Goal: Task Accomplishment & Management: Manage account settings

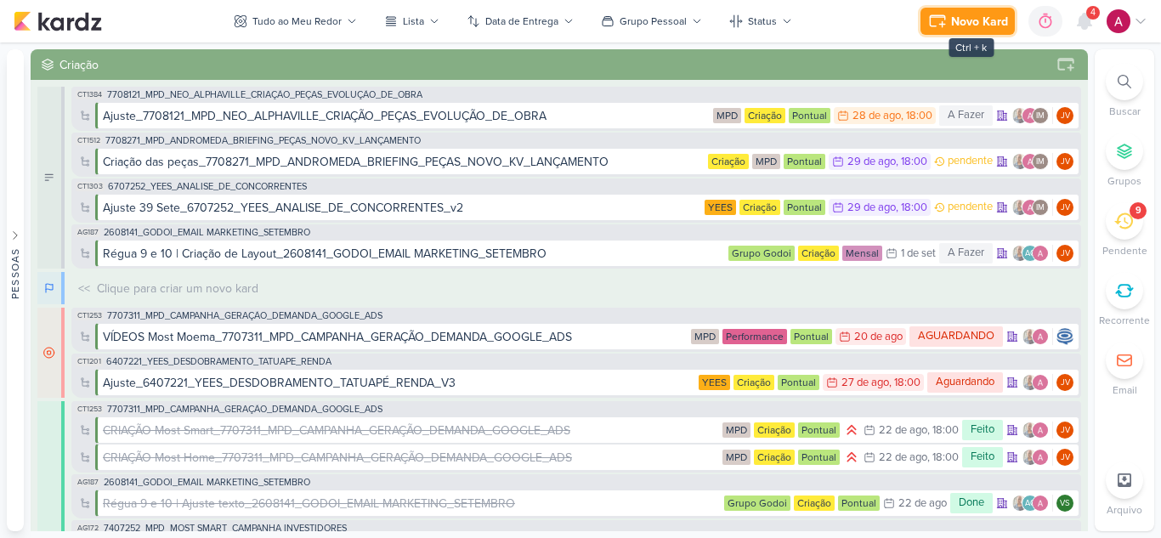
click at [979, 20] on div "Novo Kard" at bounding box center [979, 22] width 57 height 18
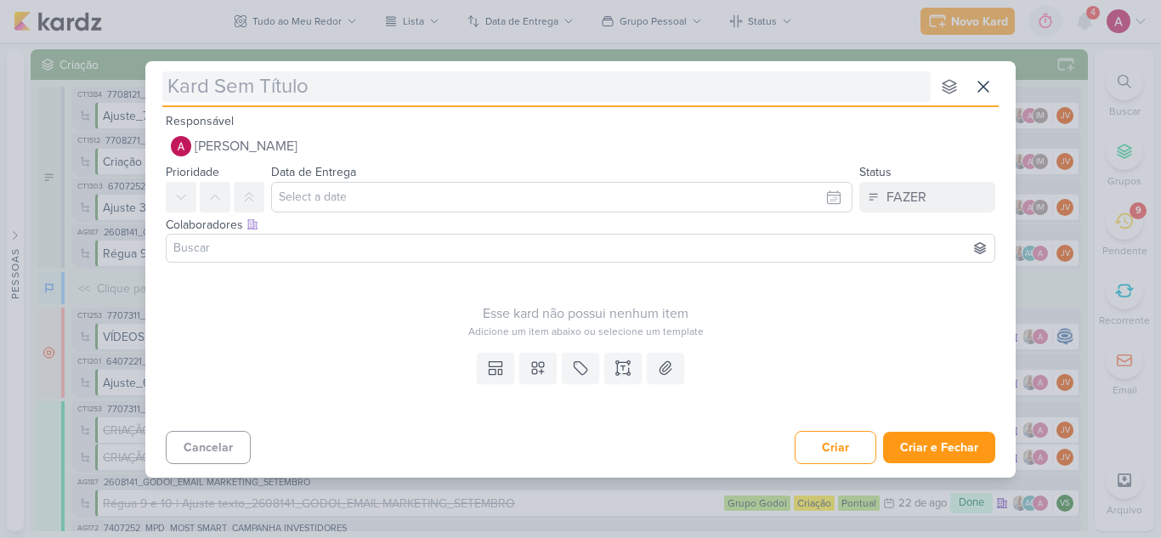
click at [397, 89] on input "text" at bounding box center [546, 86] width 768 height 31
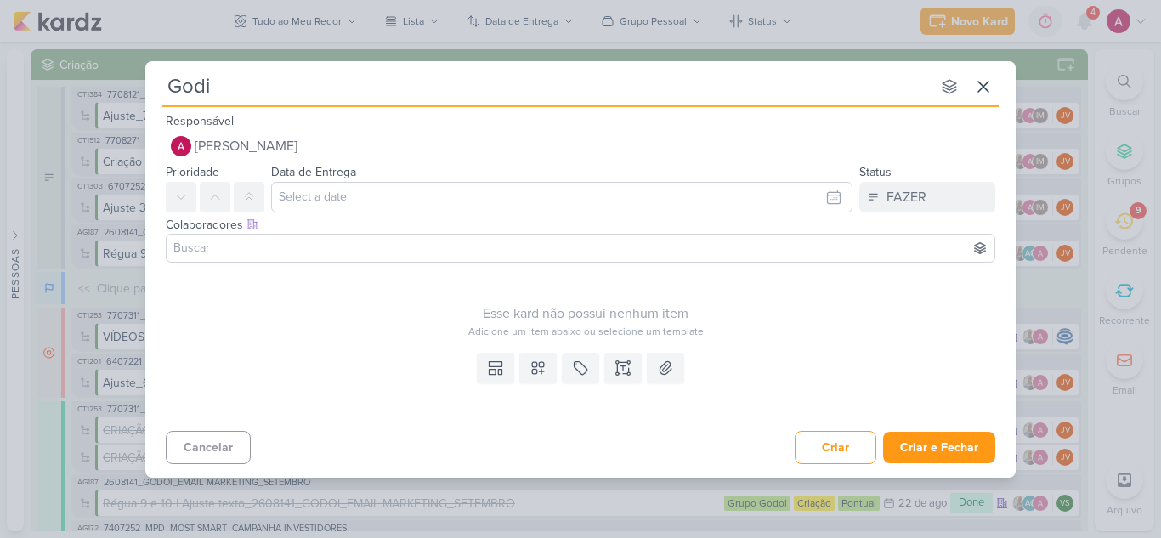
type input "[DEMOGRAPHIC_DATA]"
type input "Godoi"
type input "Godoi_"
type input "Godoi_Pesquisa"
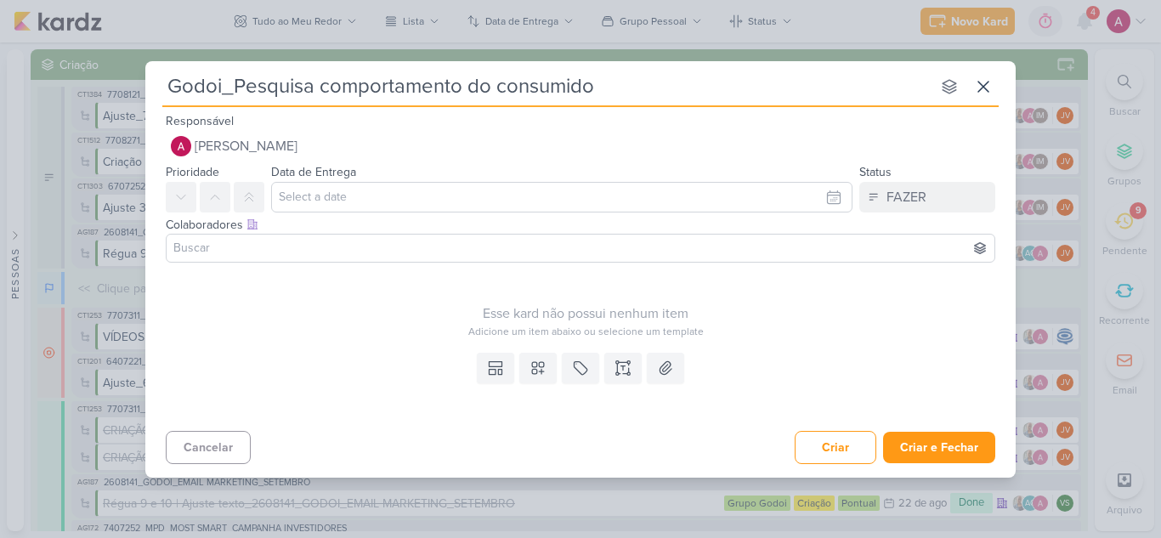
type input "Godoi_Pesquisa comportamento do consumidor"
click at [285, 247] on input at bounding box center [580, 248] width 821 height 20
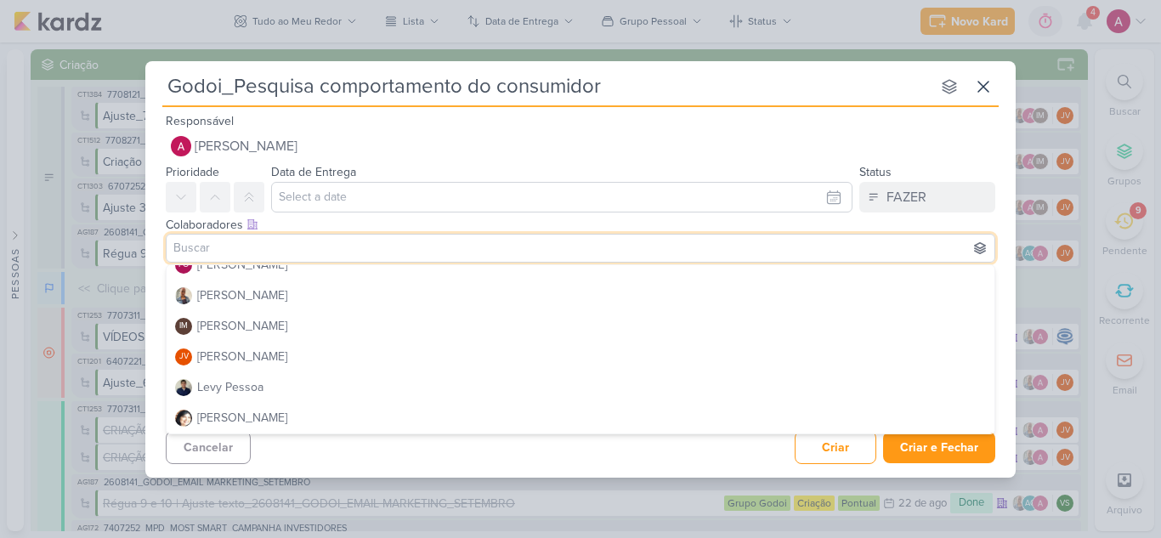
scroll to position [170, 0]
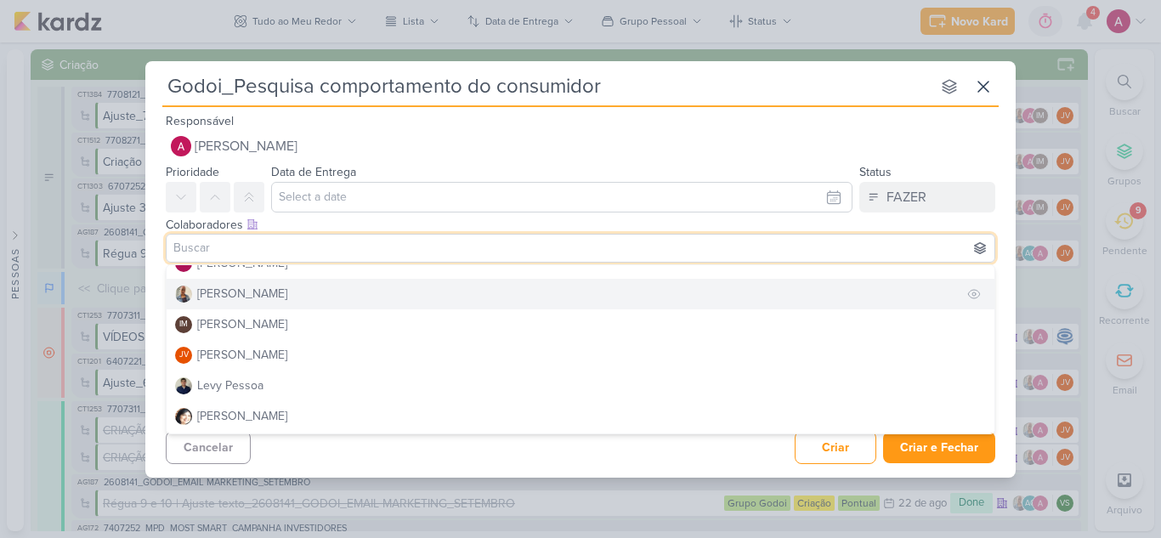
click at [269, 296] on button "[PERSON_NAME]" at bounding box center [581, 294] width 828 height 31
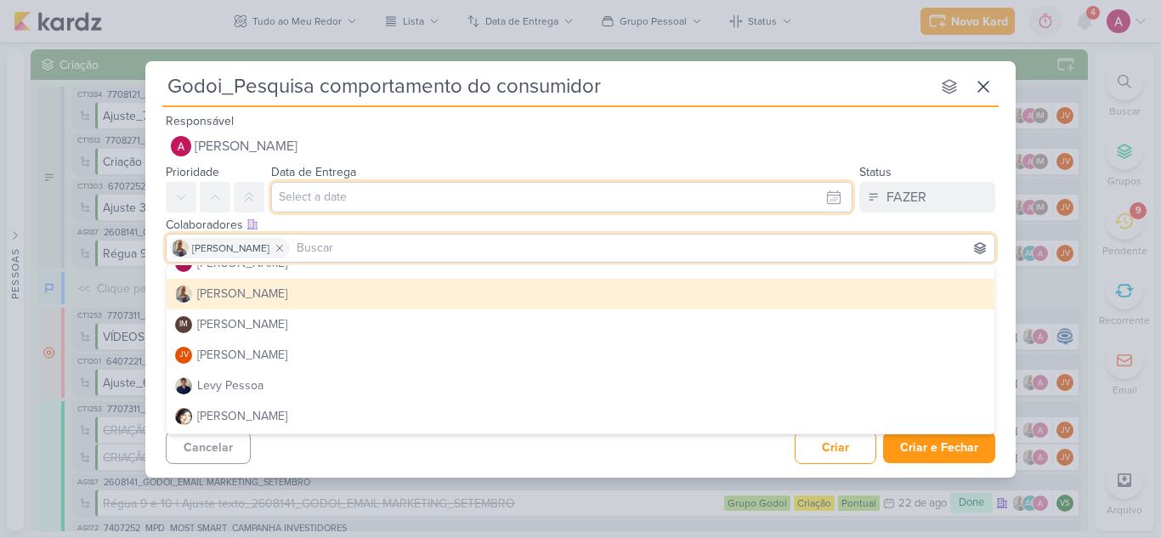
click at [323, 200] on input "text" at bounding box center [561, 197] width 581 height 31
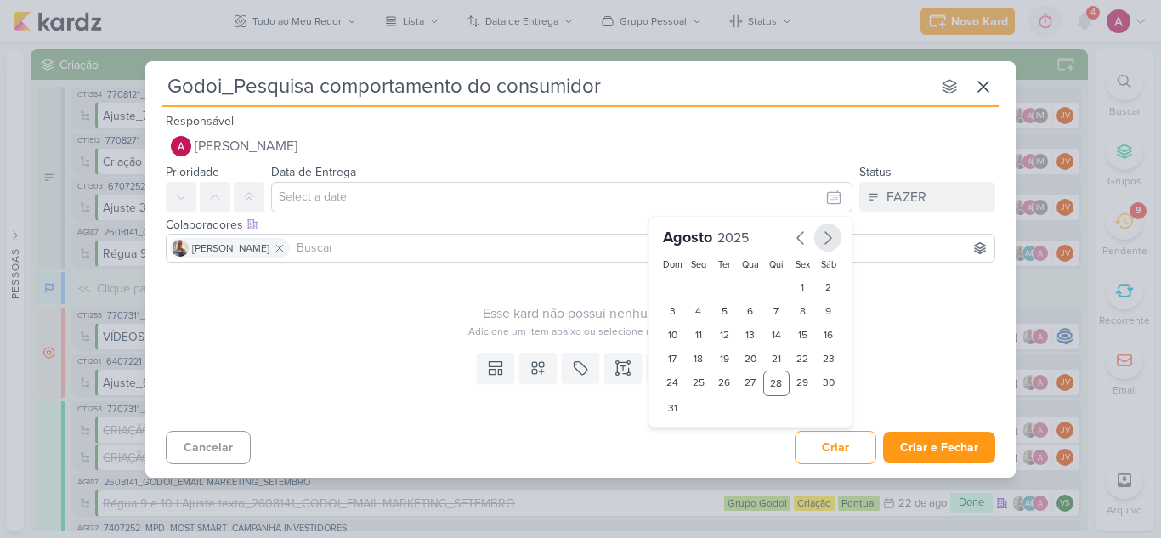
click at [829, 243] on icon "button" at bounding box center [828, 238] width 20 height 20
click at [721, 309] on div "9" at bounding box center [724, 311] width 26 height 24
type input "9 de setembro de 2025 às 23:59"
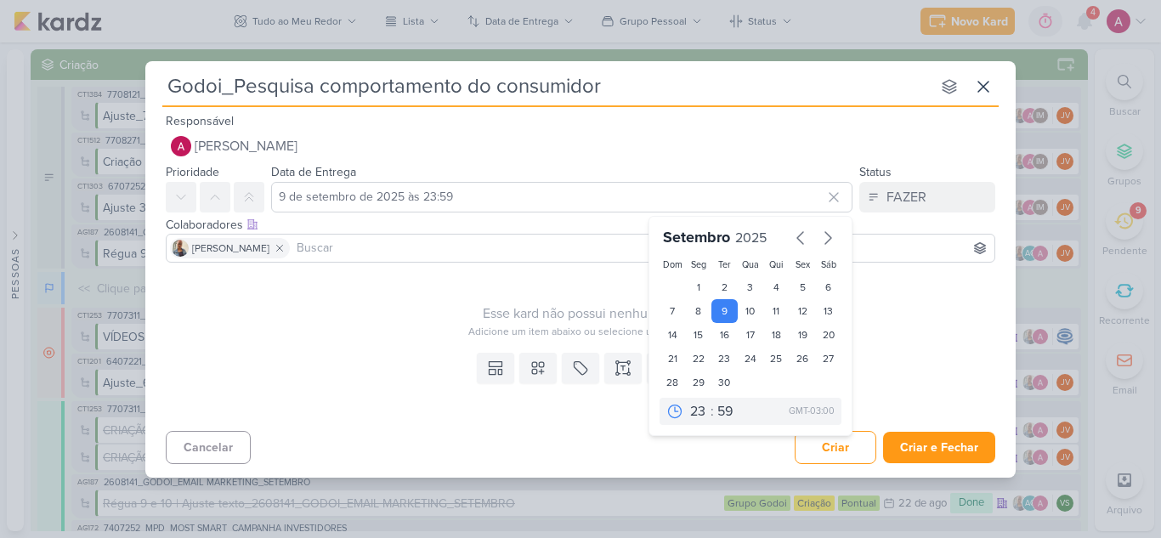
click at [889, 219] on div "Colaboradores Este kard pode ser visível a usuários da sua organização Este kar…" at bounding box center [581, 225] width 830 height 18
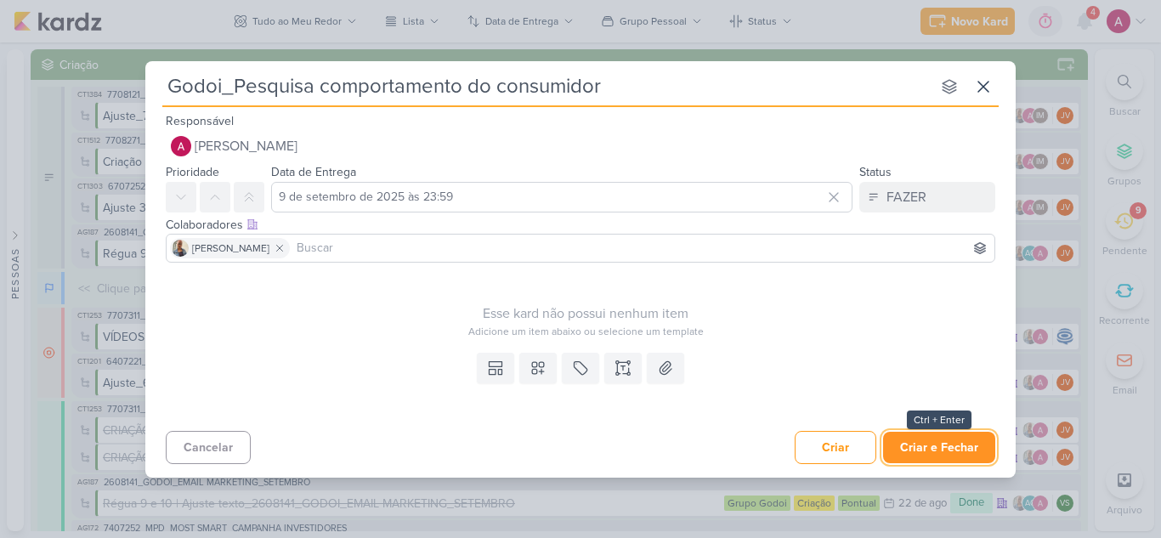
click at [928, 445] on button "Criar e Fechar" at bounding box center [939, 447] width 112 height 31
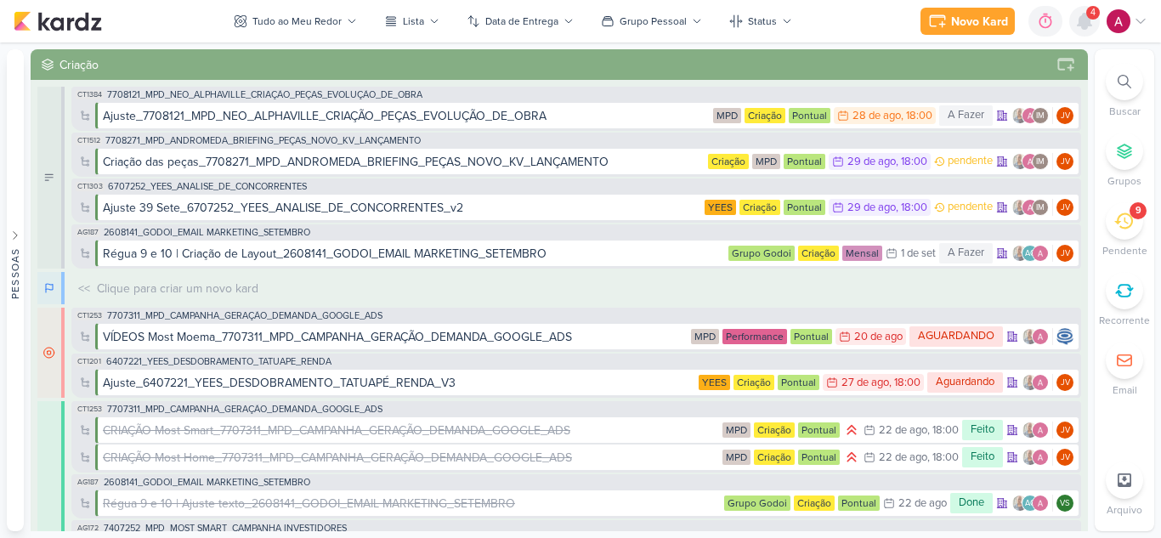
click at [1086, 19] on icon at bounding box center [1085, 21] width 14 height 15
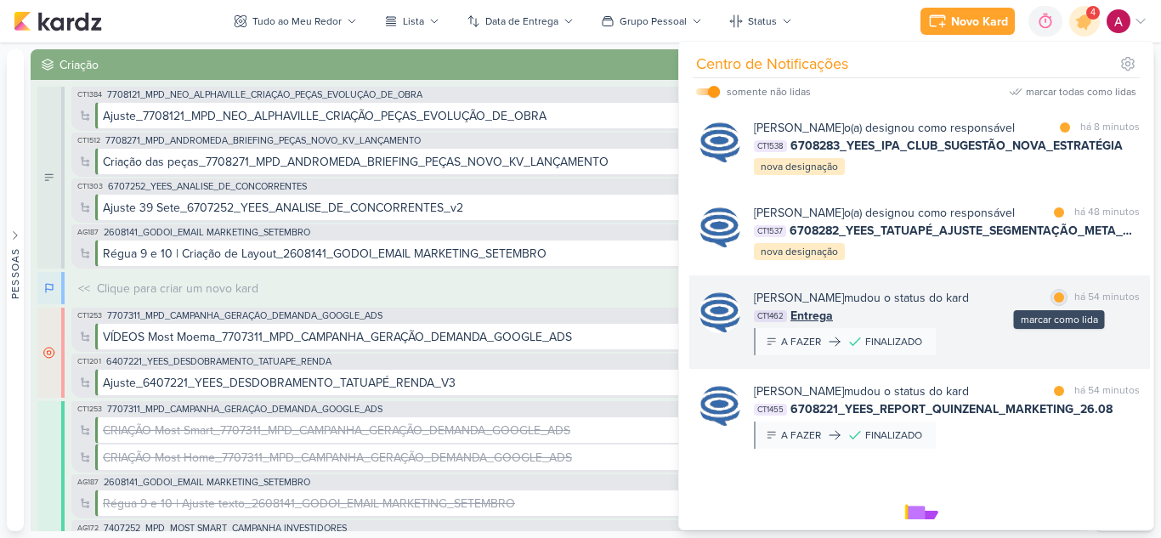
click at [1055, 303] on div at bounding box center [1059, 297] width 10 height 10
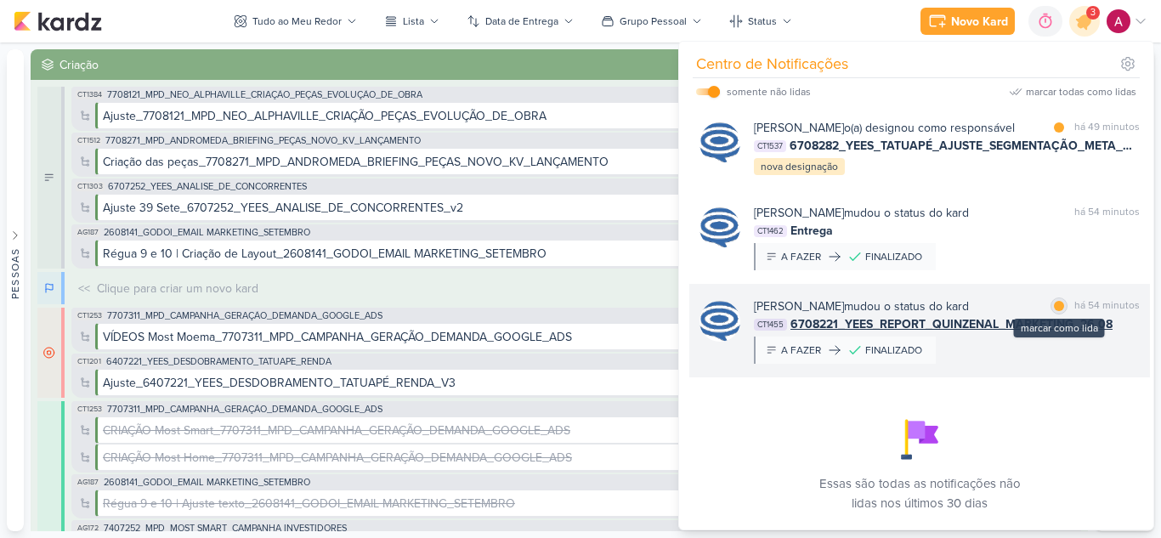
click at [1052, 315] on div "marcar como lida" at bounding box center [1059, 306] width 17 height 17
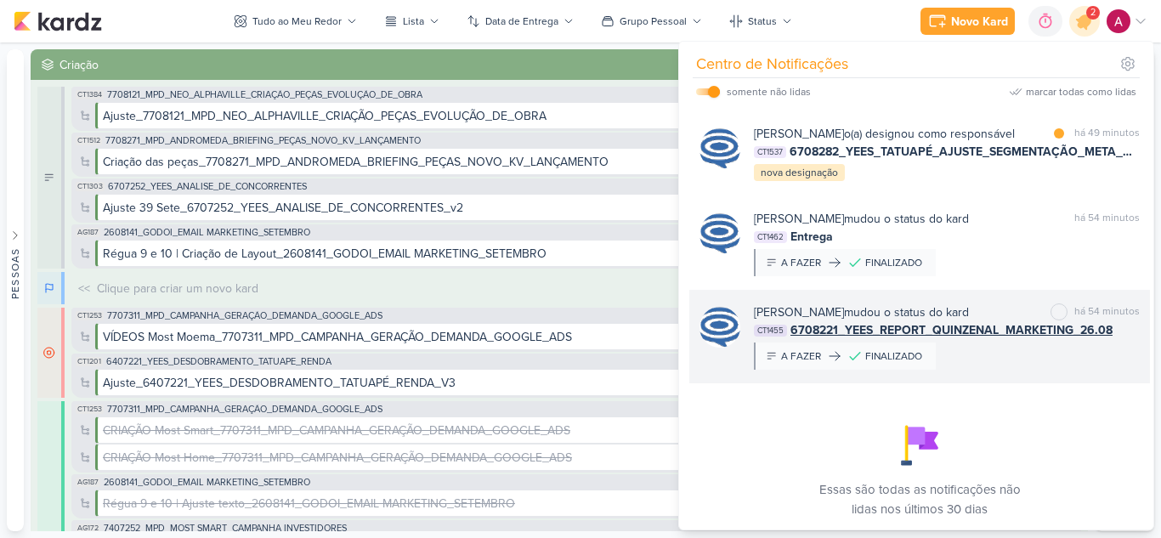
scroll to position [0, 0]
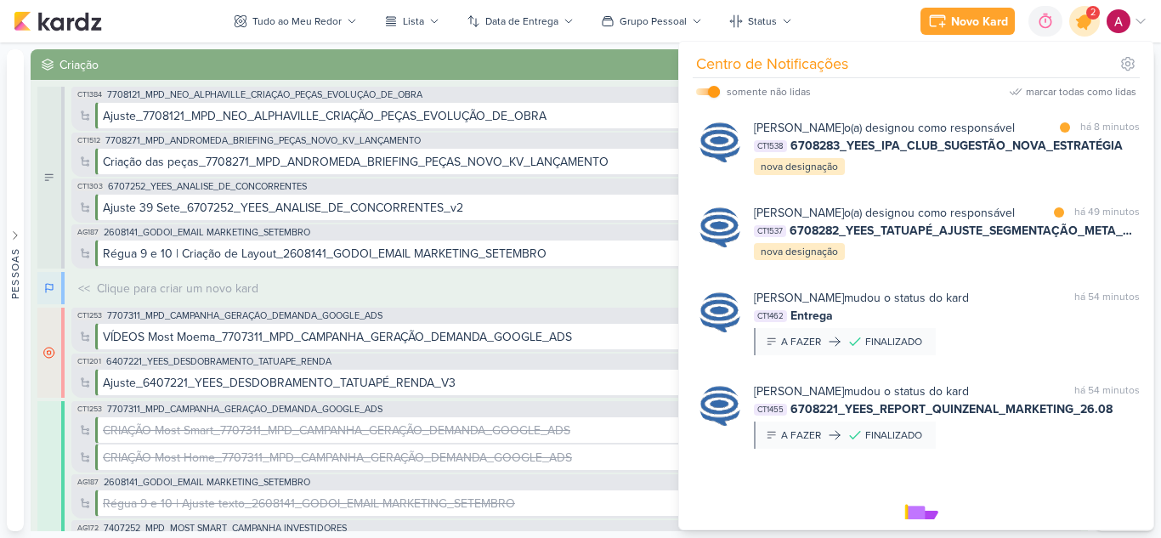
click at [1079, 26] on icon at bounding box center [1084, 21] width 20 height 20
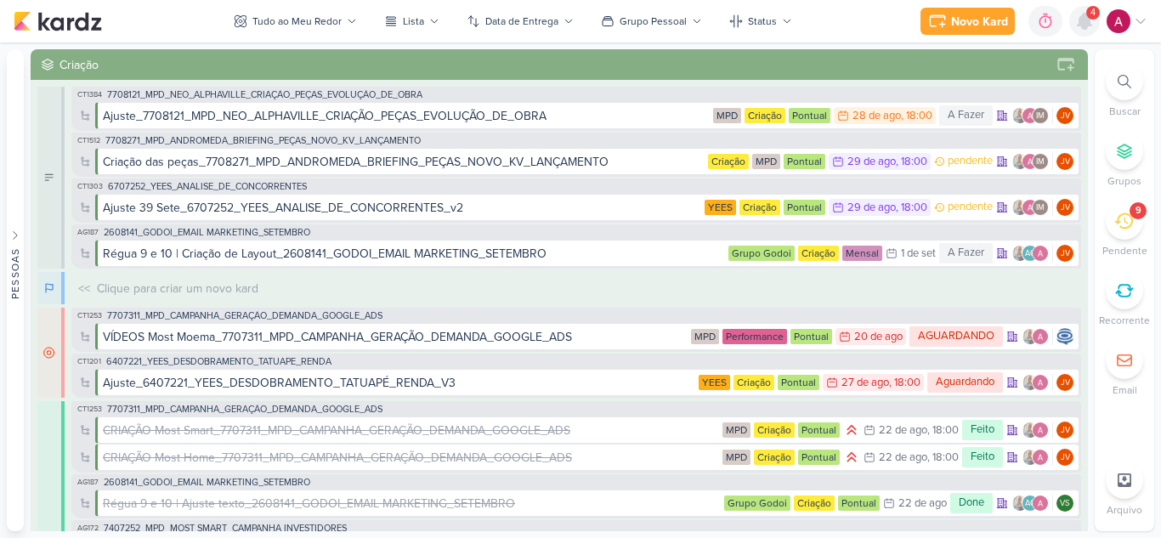
click at [1091, 28] on icon at bounding box center [1084, 21] width 20 height 20
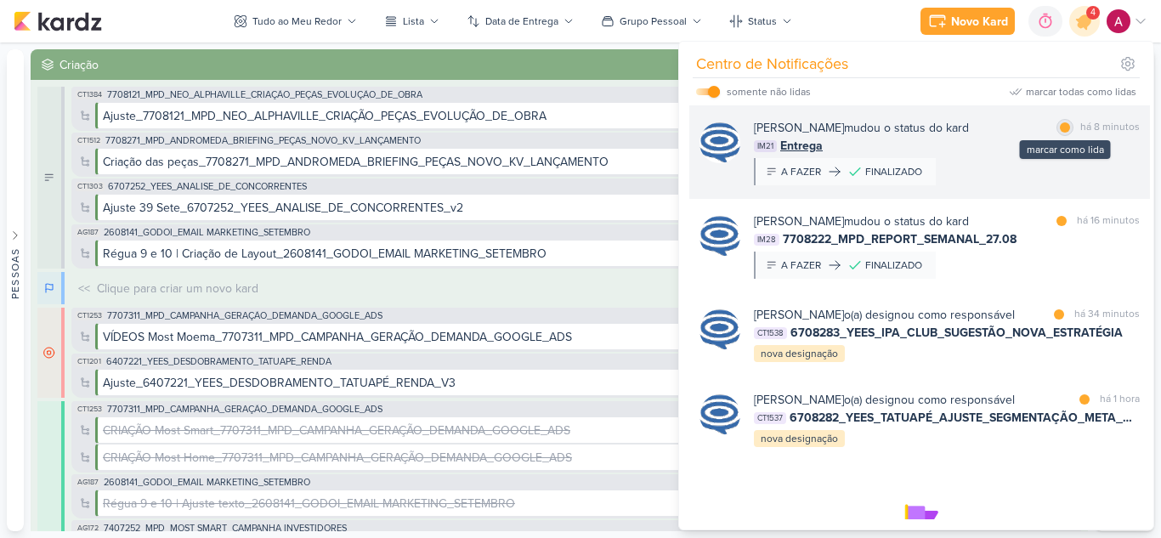
click at [1060, 128] on div at bounding box center [1065, 127] width 10 height 10
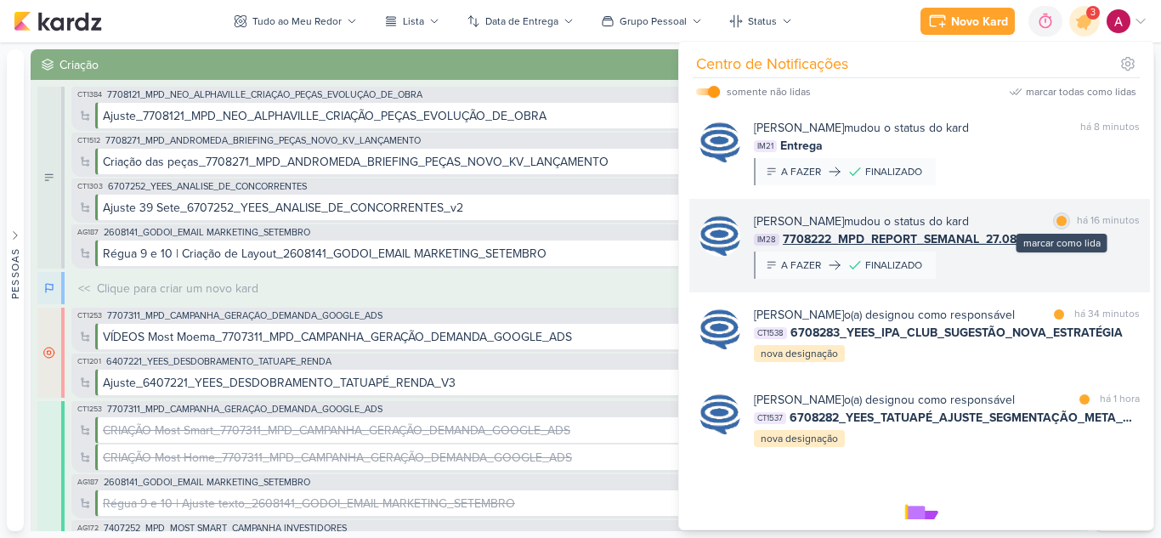
click at [1057, 223] on div at bounding box center [1062, 221] width 10 height 10
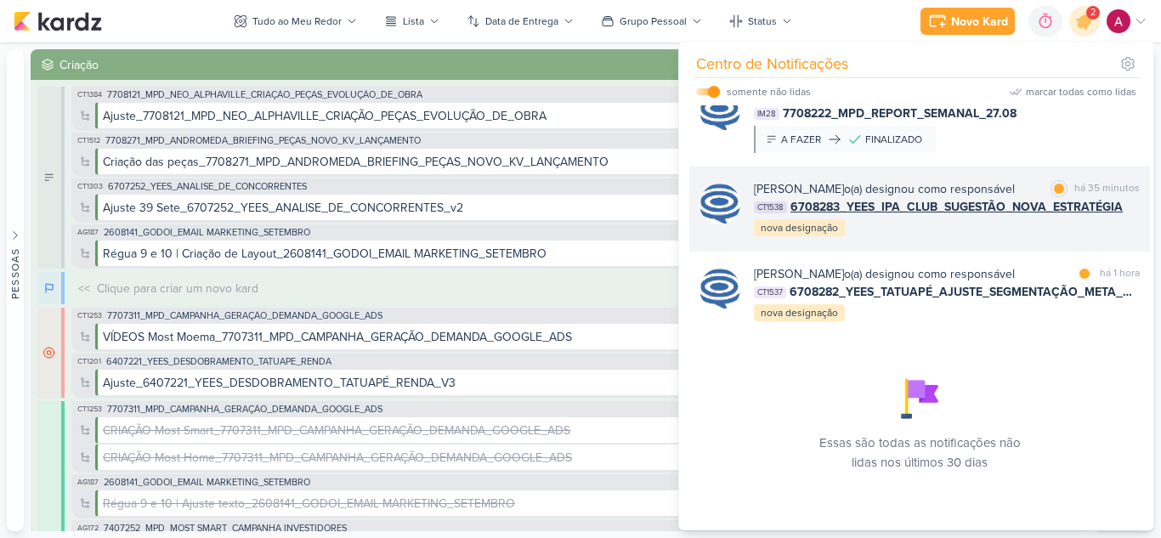
scroll to position [162, 0]
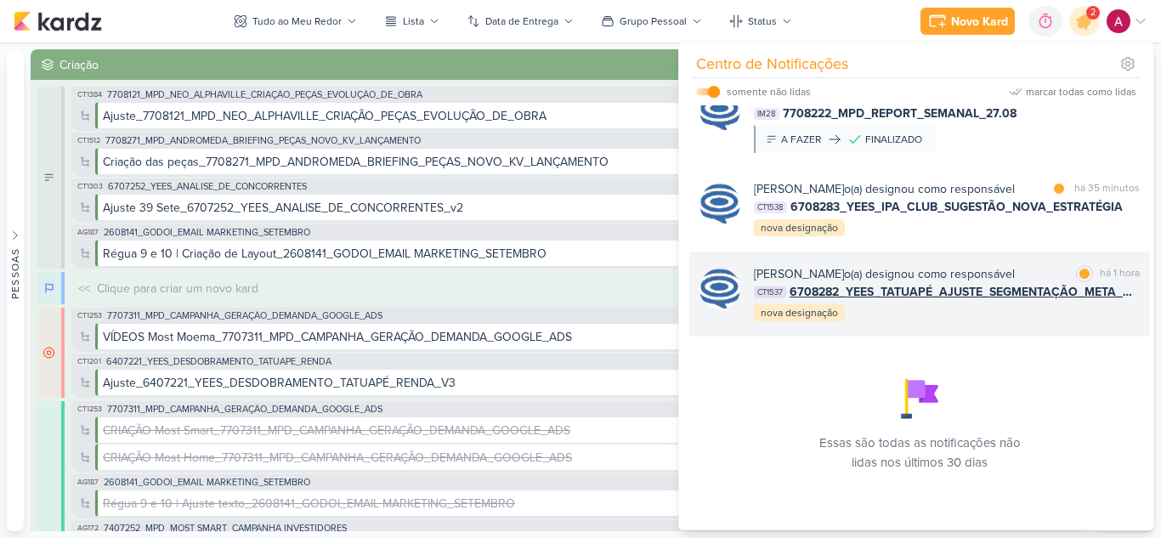
click at [932, 315] on div "[PERSON_NAME] o(a) designou como responsável marcar como lida há 1 hora CT1537 …" at bounding box center [947, 294] width 386 height 58
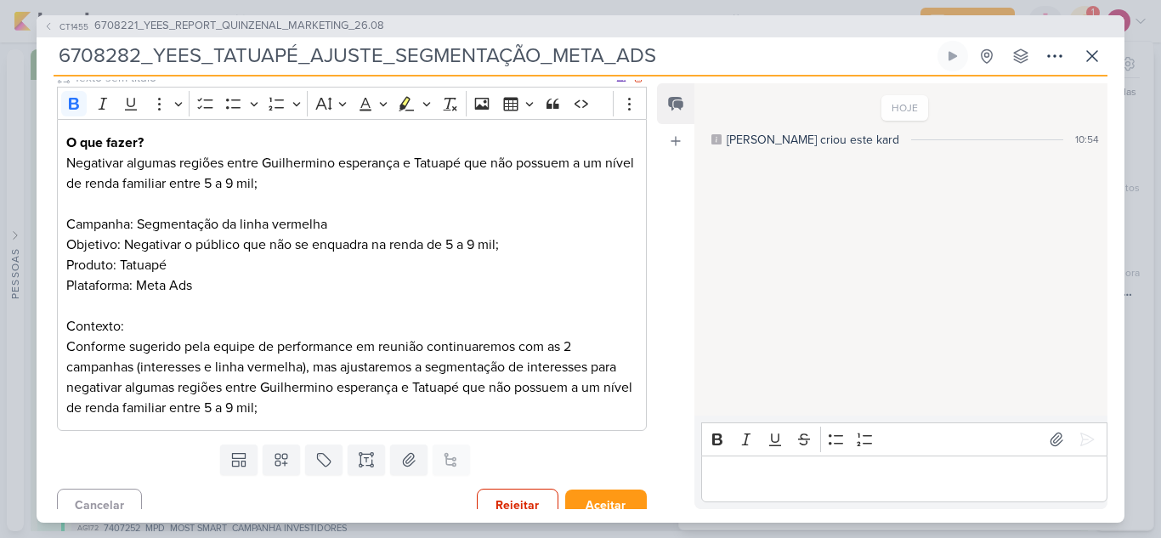
scroll to position [0, 0]
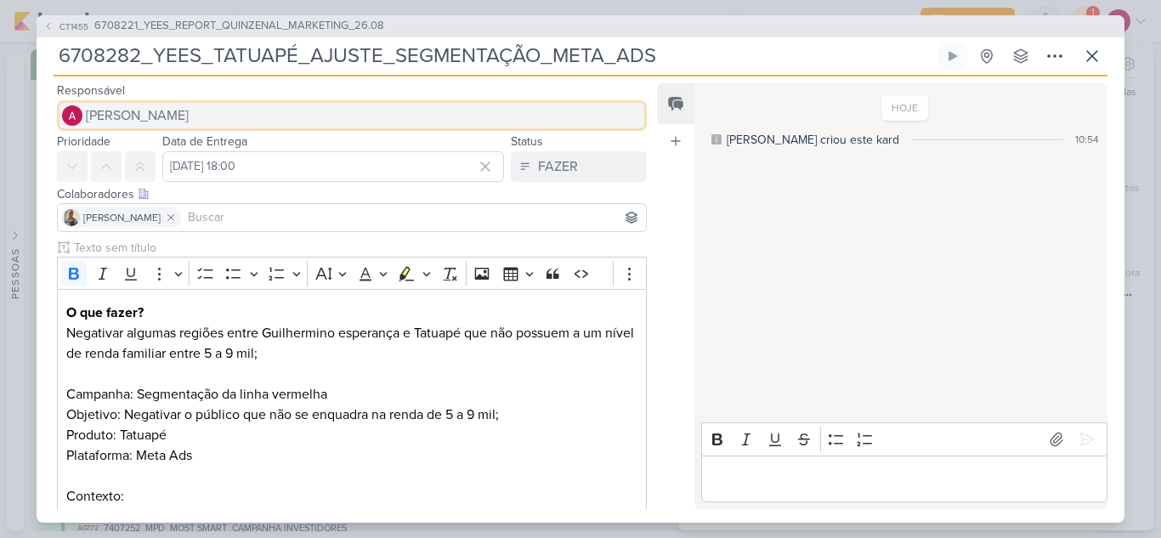
click at [154, 109] on span "[PERSON_NAME]" at bounding box center [137, 115] width 103 height 20
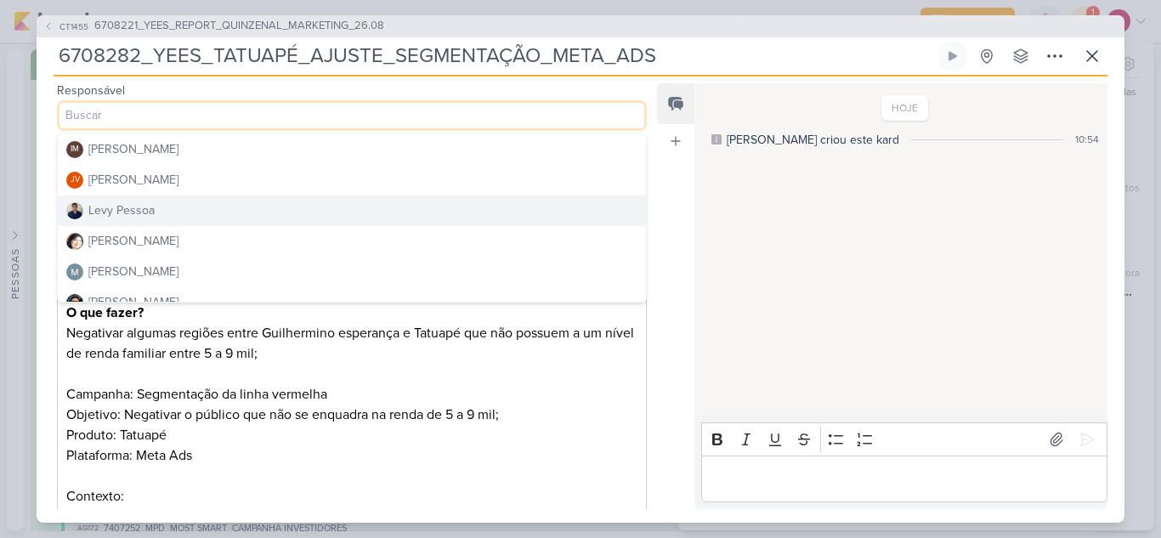
scroll to position [255, 0]
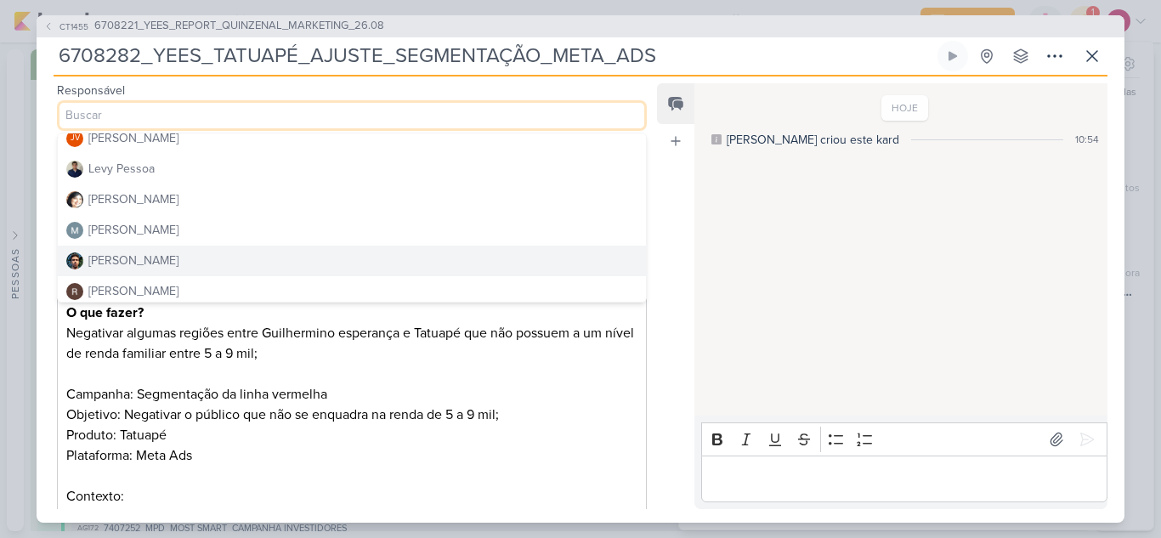
click at [150, 257] on div "[PERSON_NAME]" at bounding box center [133, 261] width 90 height 18
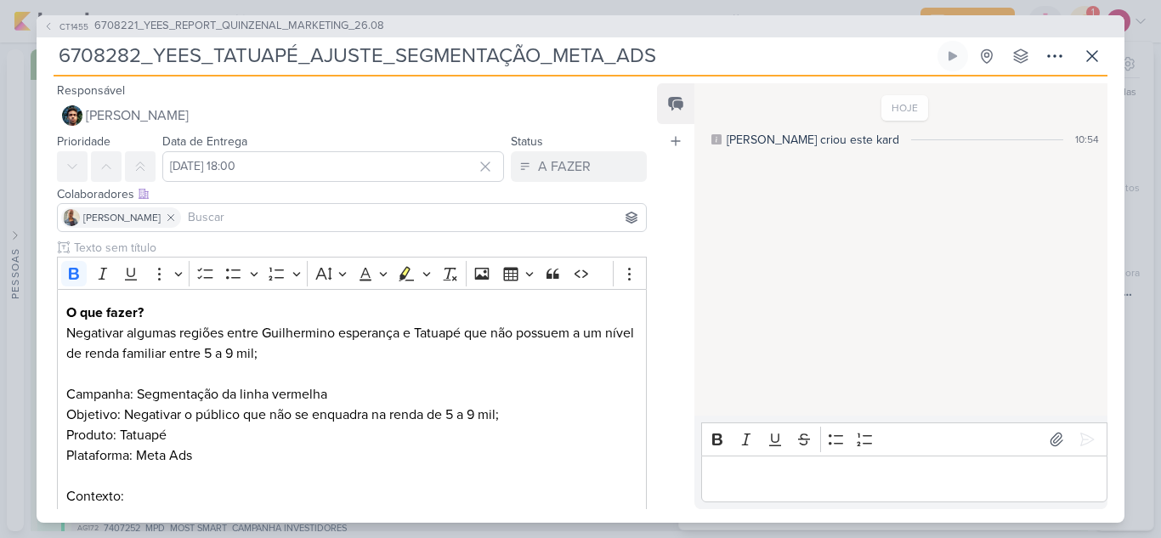
click at [222, 217] on input at bounding box center [413, 217] width 458 height 20
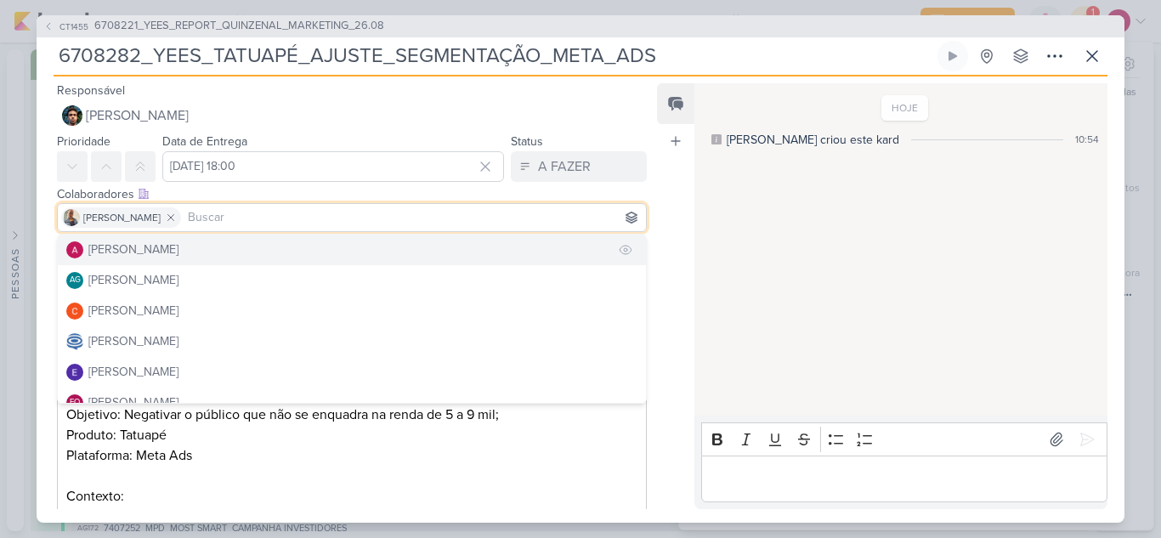
click at [173, 244] on div "[PERSON_NAME]" at bounding box center [133, 250] width 90 height 18
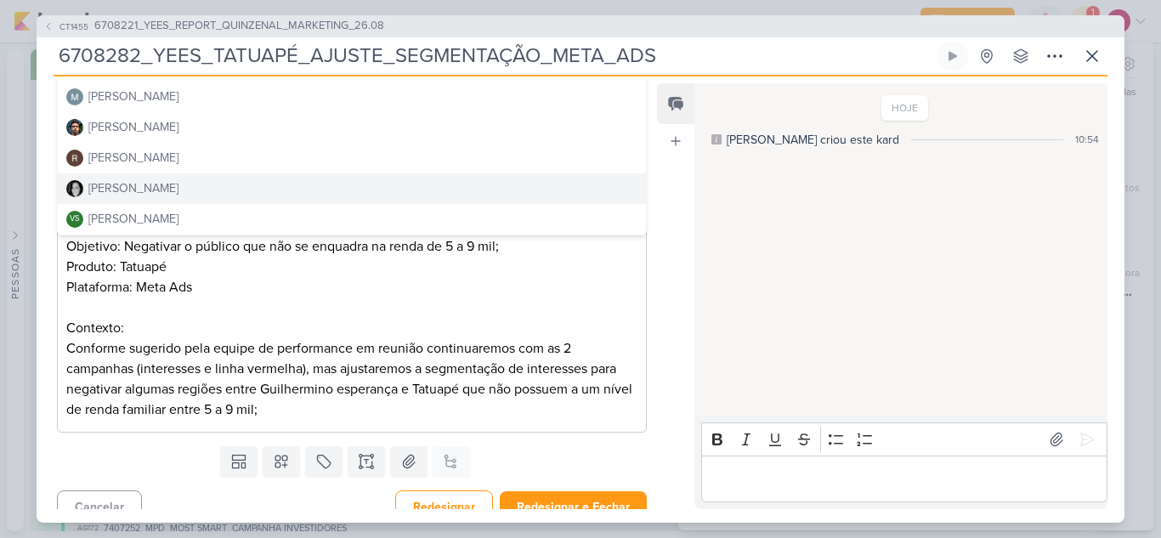
scroll to position [186, 0]
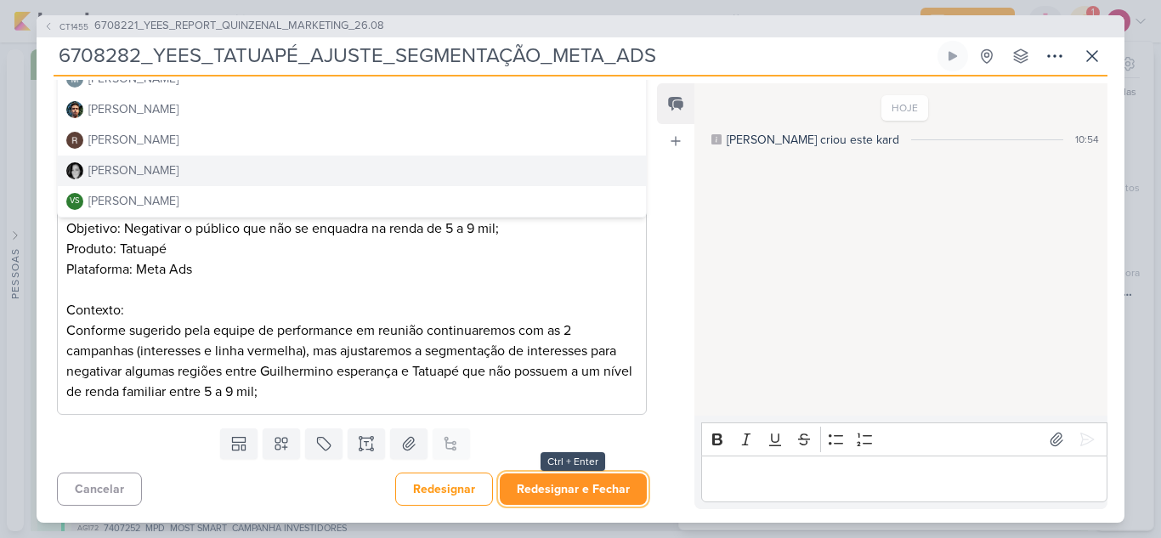
click at [601, 489] on button "Redesignar e Fechar" at bounding box center [573, 488] width 147 height 31
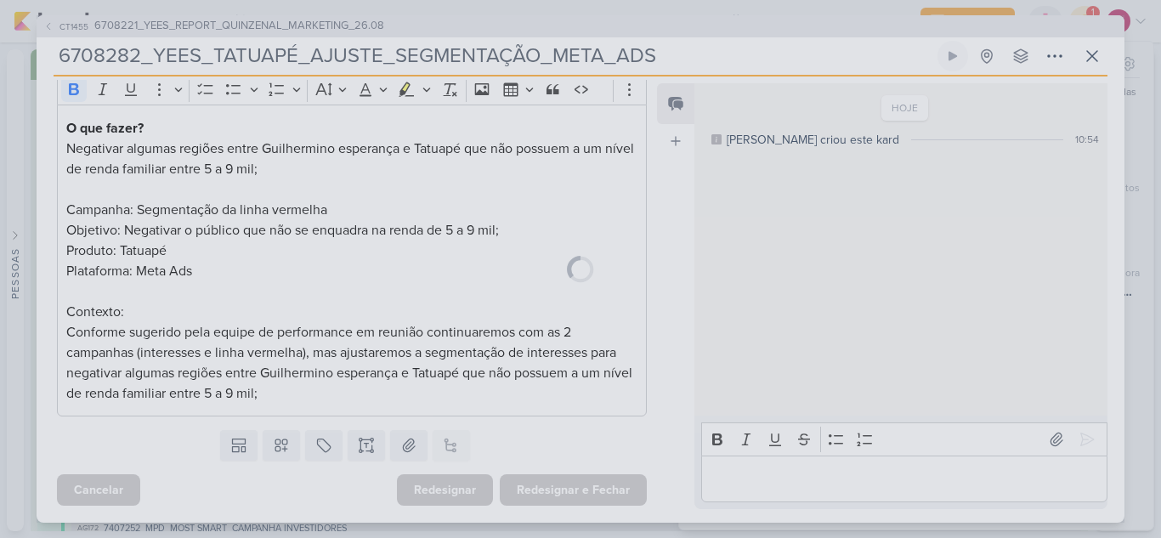
scroll to position [184, 0]
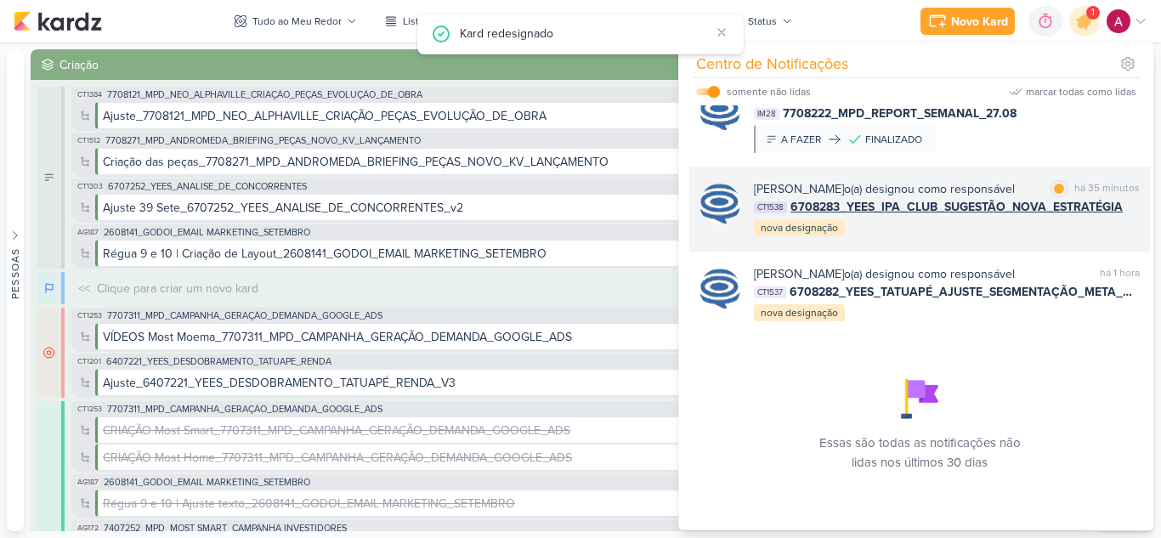
click at [931, 209] on div "[PERSON_NAME] o(a) designou como responsável marcar como lida há 35 minutos CT1…" at bounding box center [947, 209] width 386 height 58
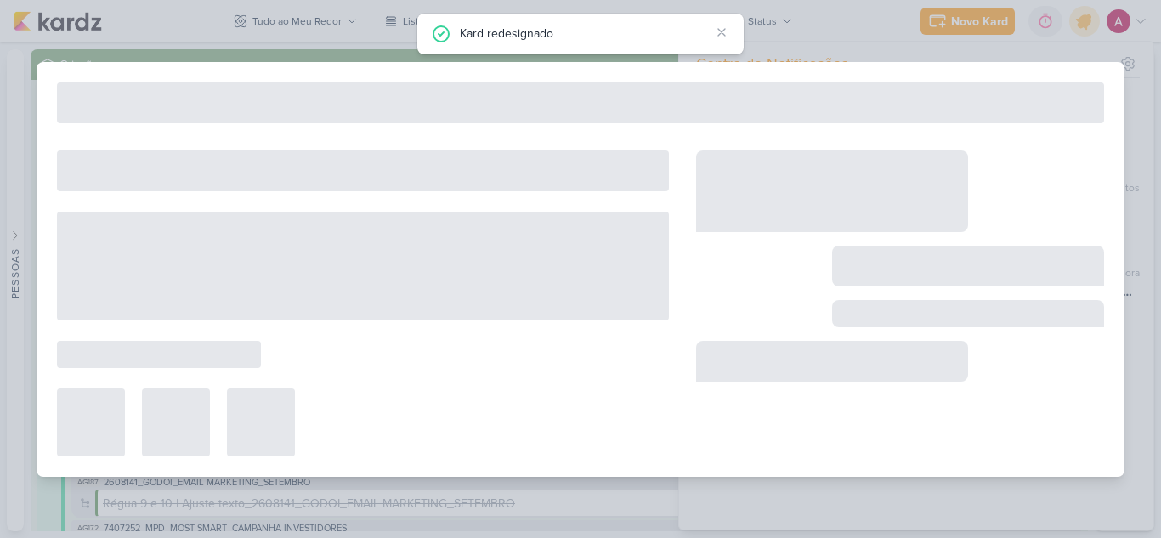
type input "6708283_YEES_IPA_CLUB_SUGESTÃO_NOVA_ESTRATÉGIA"
type input "2 de setembro de 2025 às 23:59"
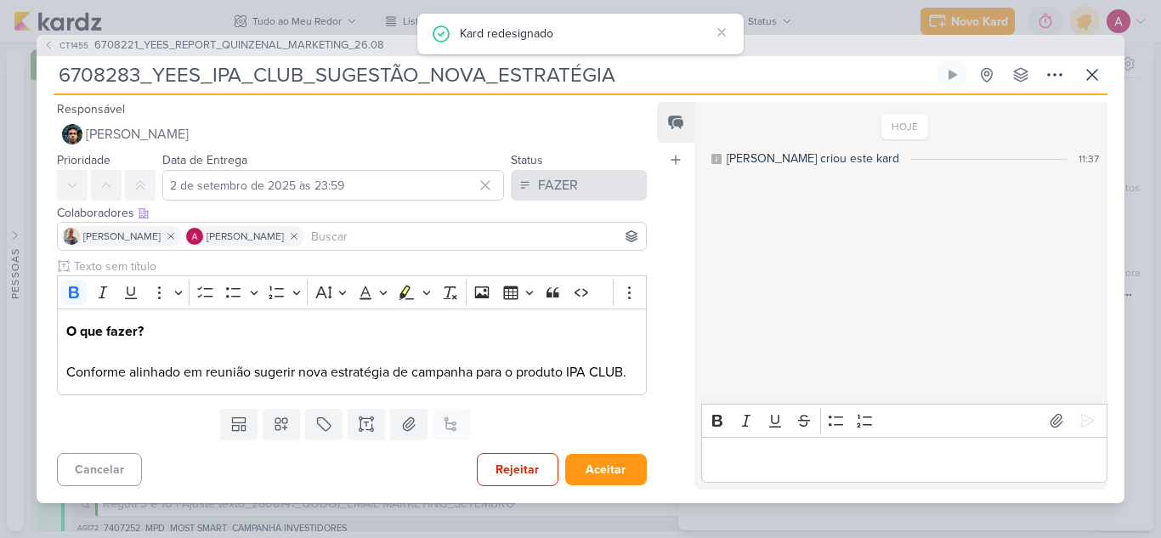
scroll to position [0, 0]
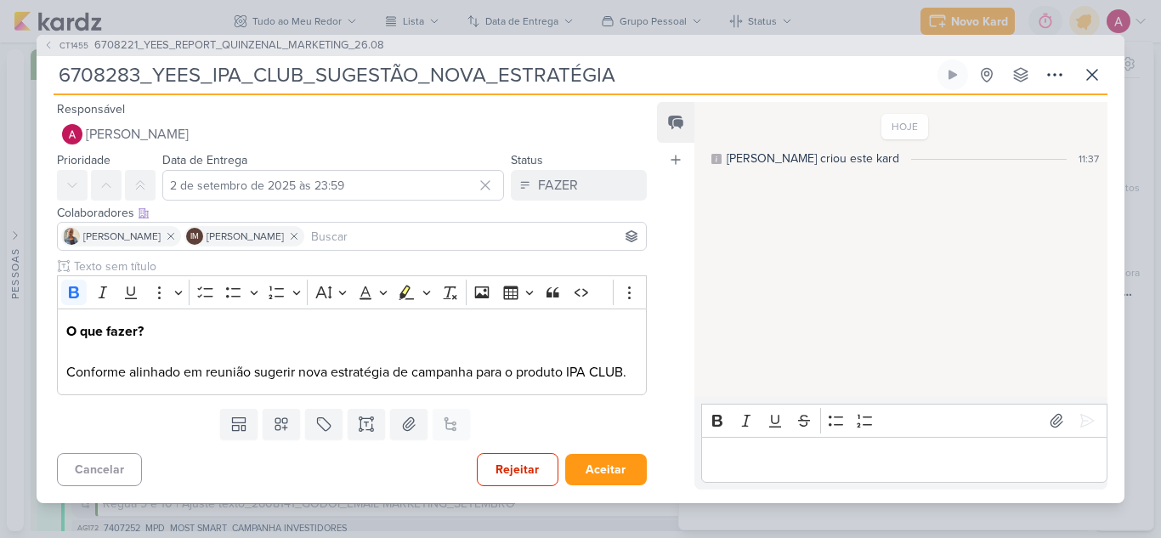
click at [363, 241] on input at bounding box center [475, 236] width 335 height 20
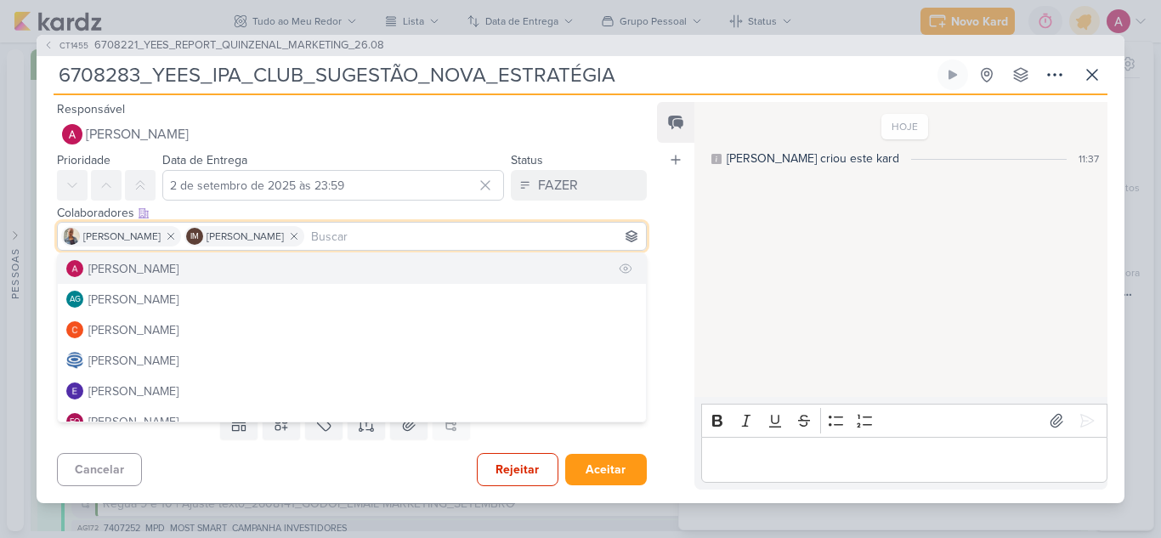
click at [151, 269] on div "[PERSON_NAME]" at bounding box center [133, 269] width 90 height 18
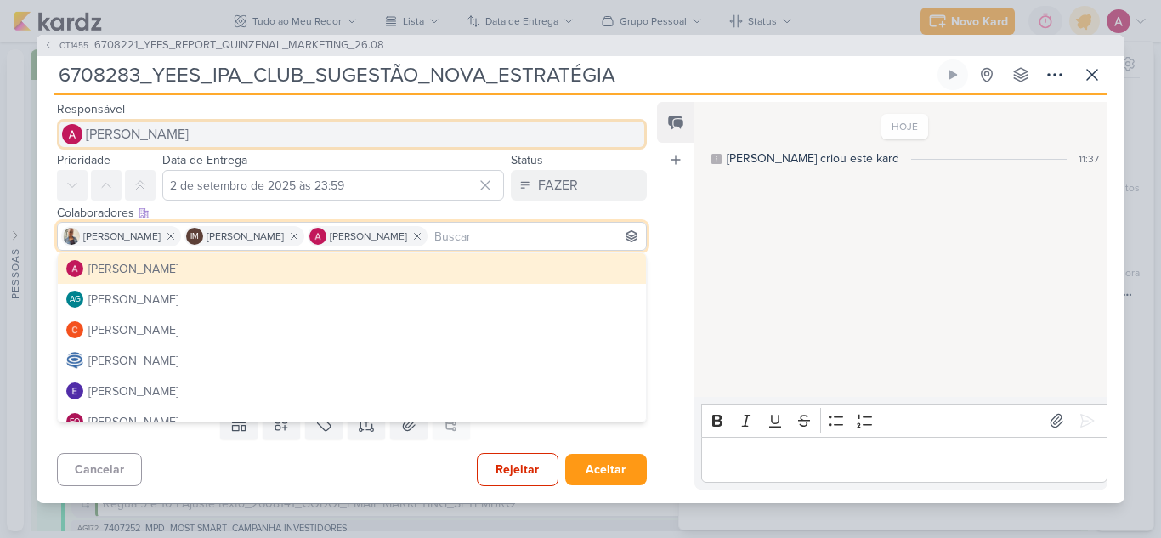
click at [189, 130] on span "[PERSON_NAME]" at bounding box center [137, 134] width 103 height 20
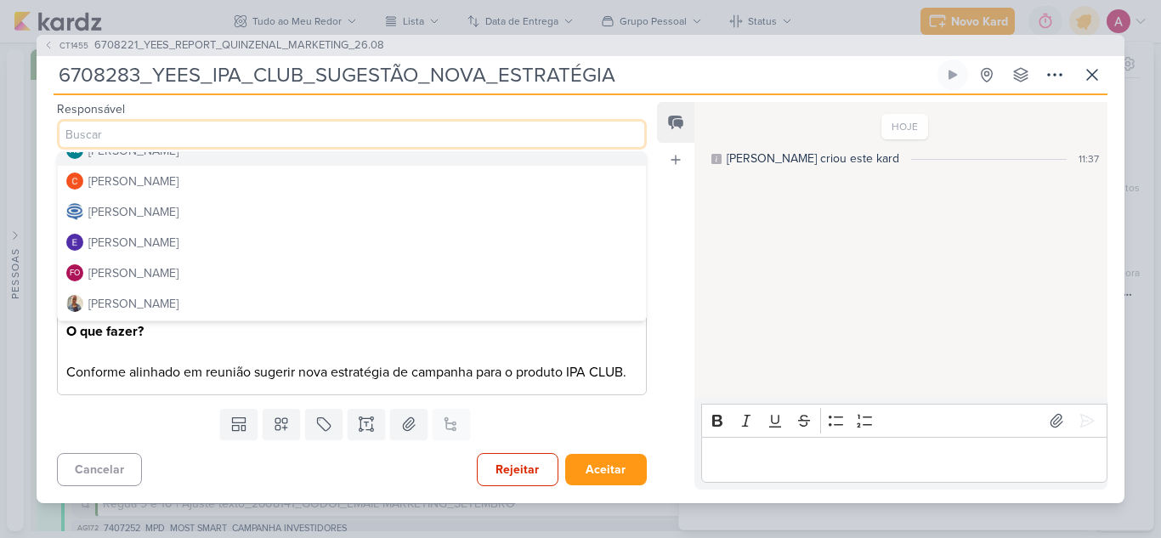
scroll to position [85, 0]
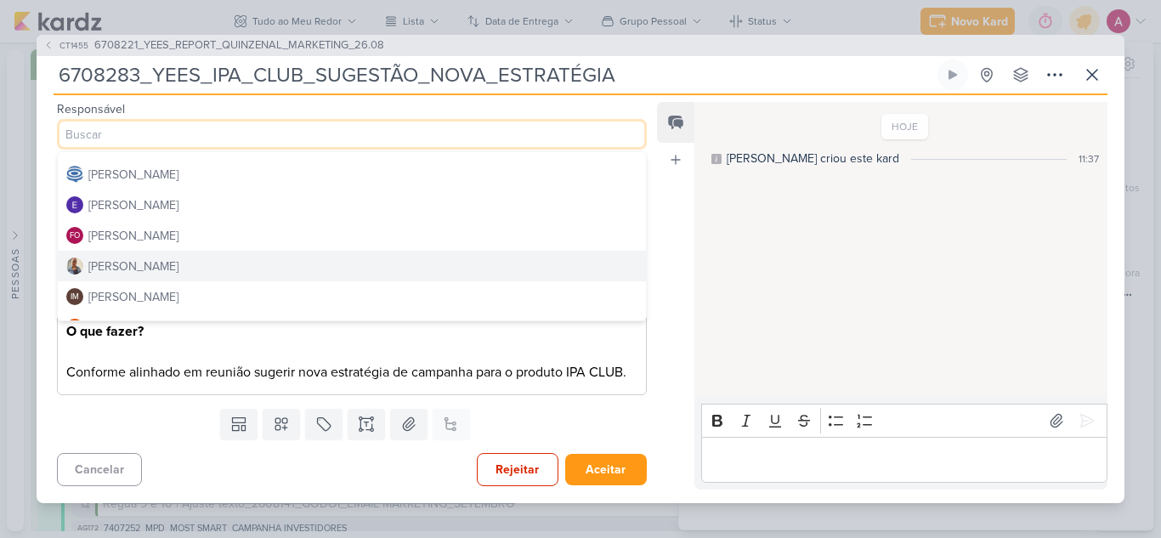
click at [134, 266] on div "[PERSON_NAME]" at bounding box center [133, 267] width 90 height 18
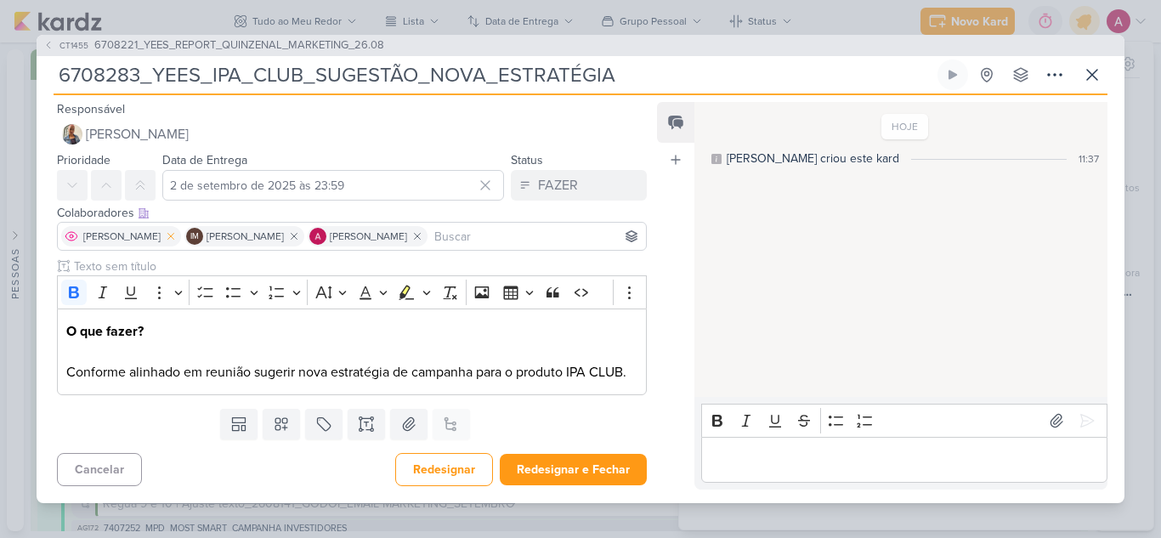
click at [165, 237] on icon at bounding box center [171, 236] width 12 height 12
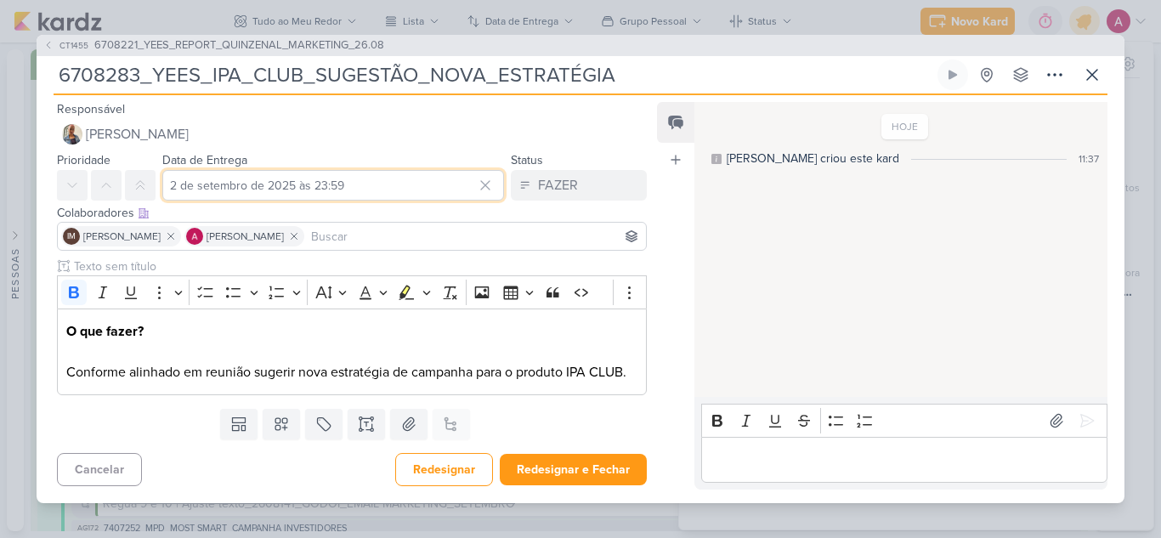
click at [232, 185] on input "2 de setembro de 2025 às 23:59" at bounding box center [333, 185] width 342 height 31
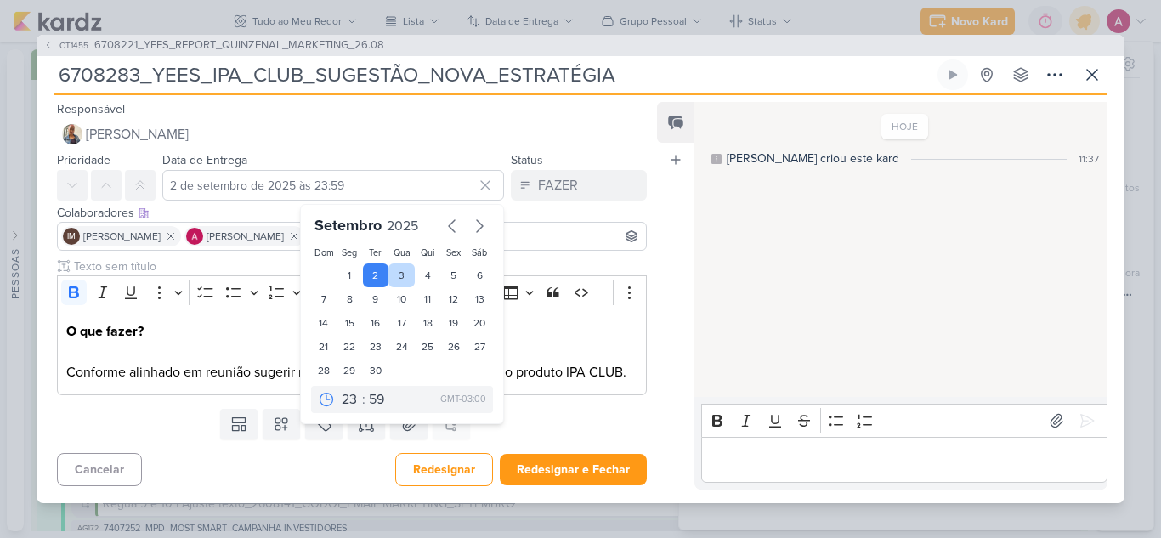
click at [388, 265] on div "3" at bounding box center [401, 276] width 26 height 24
type input "3 de setembro de 2025 às 23:59"
click at [556, 433] on div "Templates Campos Personalizados Marcadores Caixa De Texto Anexo Este kard já é …" at bounding box center [345, 424] width 617 height 44
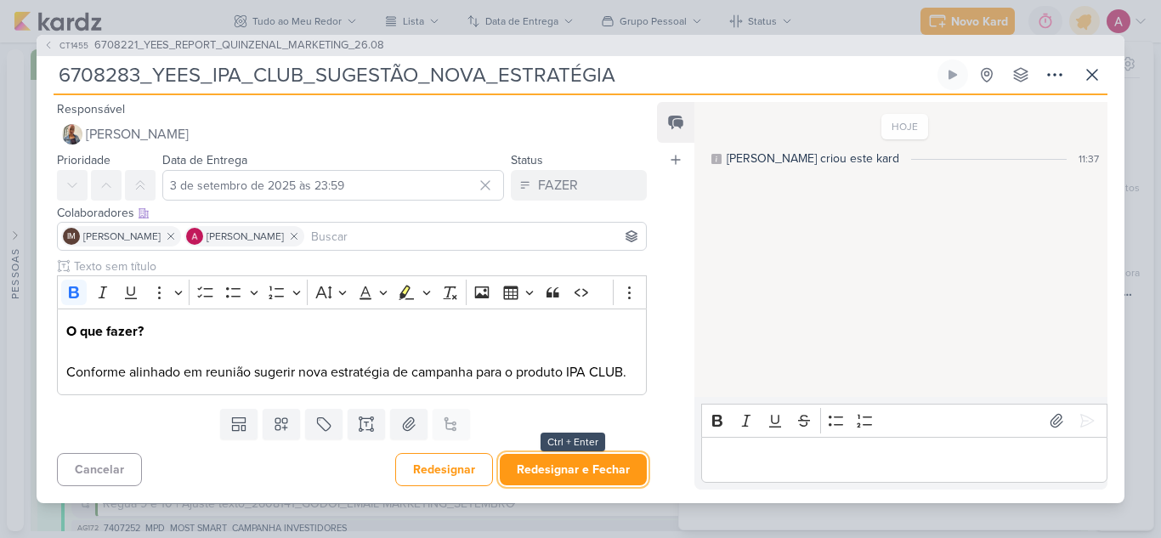
click at [557, 464] on button "Redesignar e Fechar" at bounding box center [573, 469] width 147 height 31
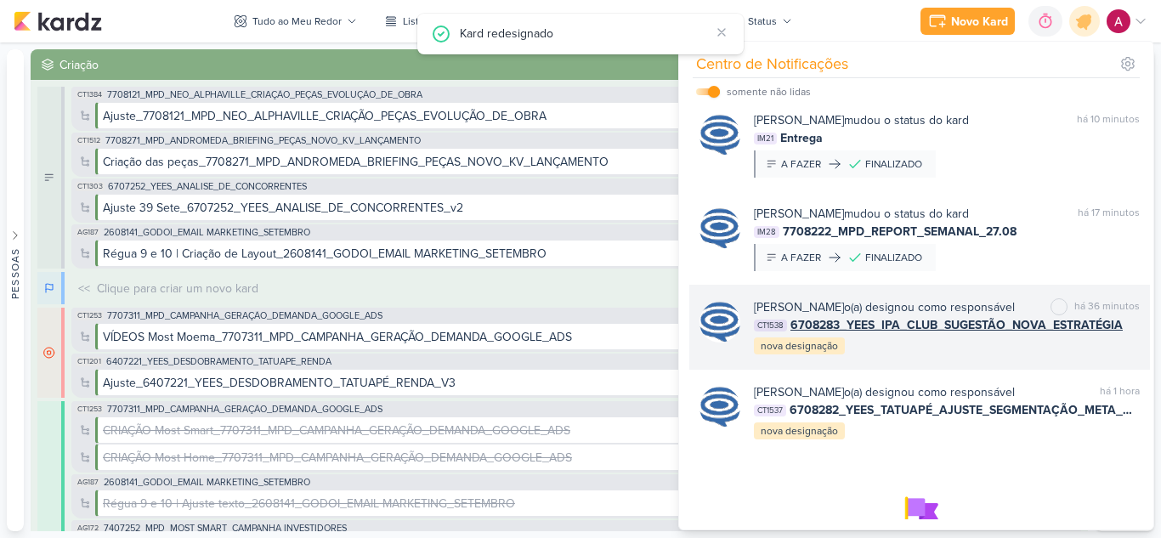
scroll to position [0, 0]
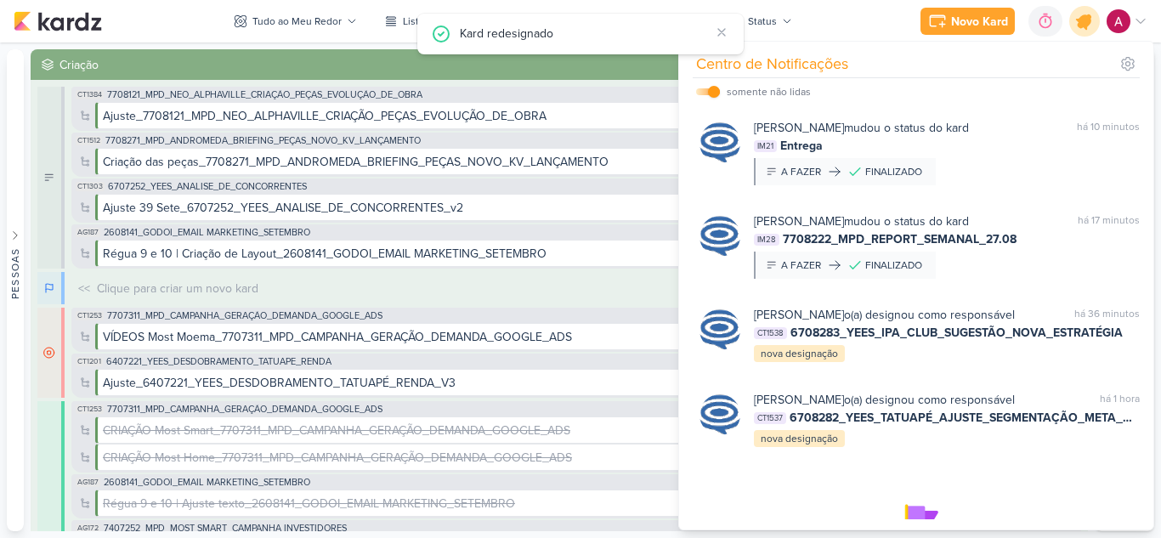
click at [1093, 31] on div at bounding box center [1084, 21] width 43 height 43
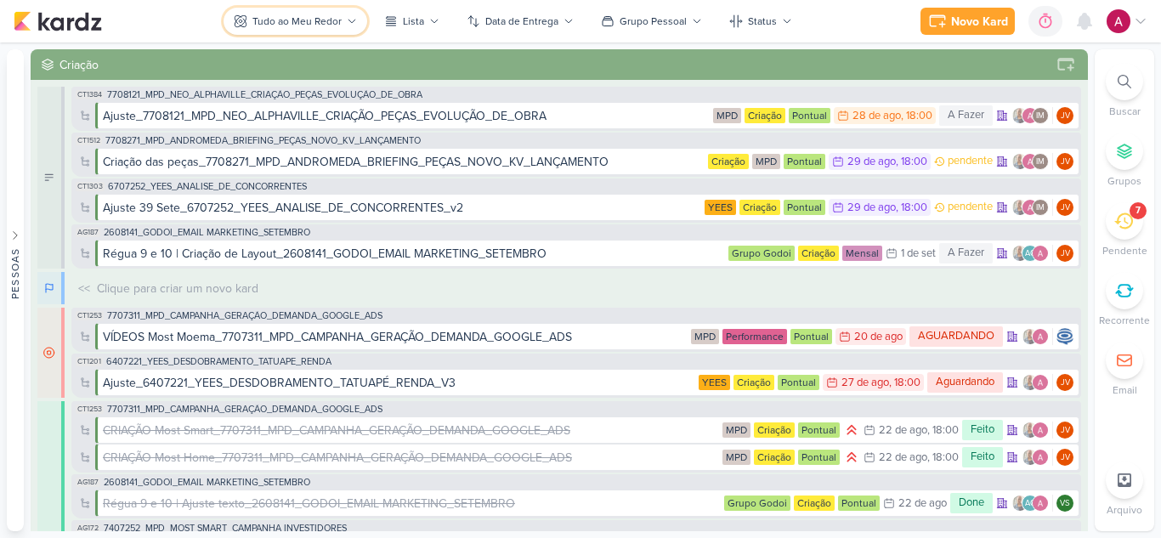
click at [297, 20] on div "Tudo ao Meu Redor" at bounding box center [296, 21] width 89 height 15
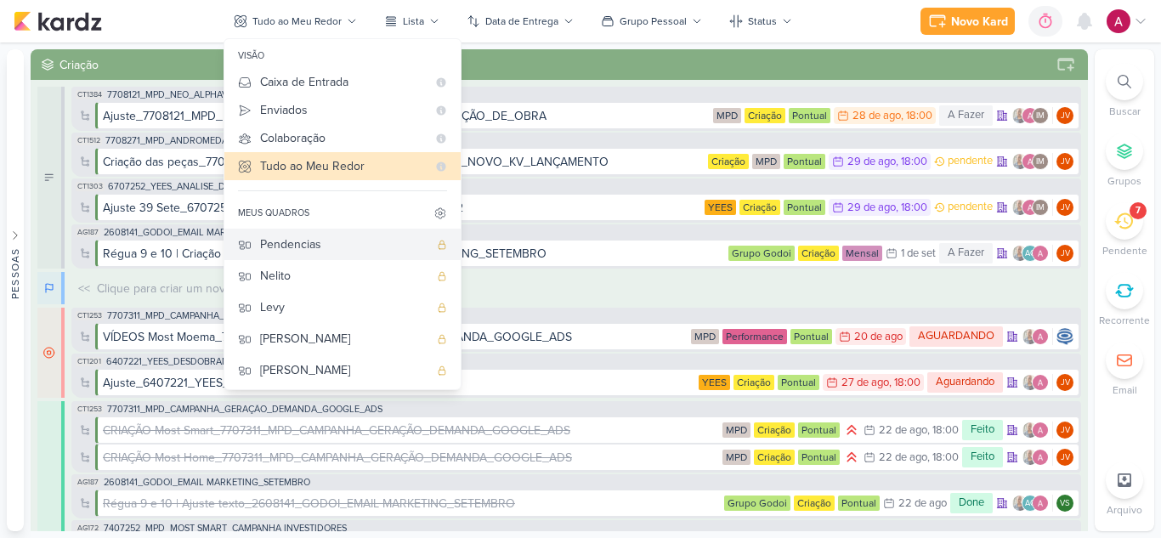
click at [337, 243] on div "Pendencias" at bounding box center [344, 244] width 168 height 18
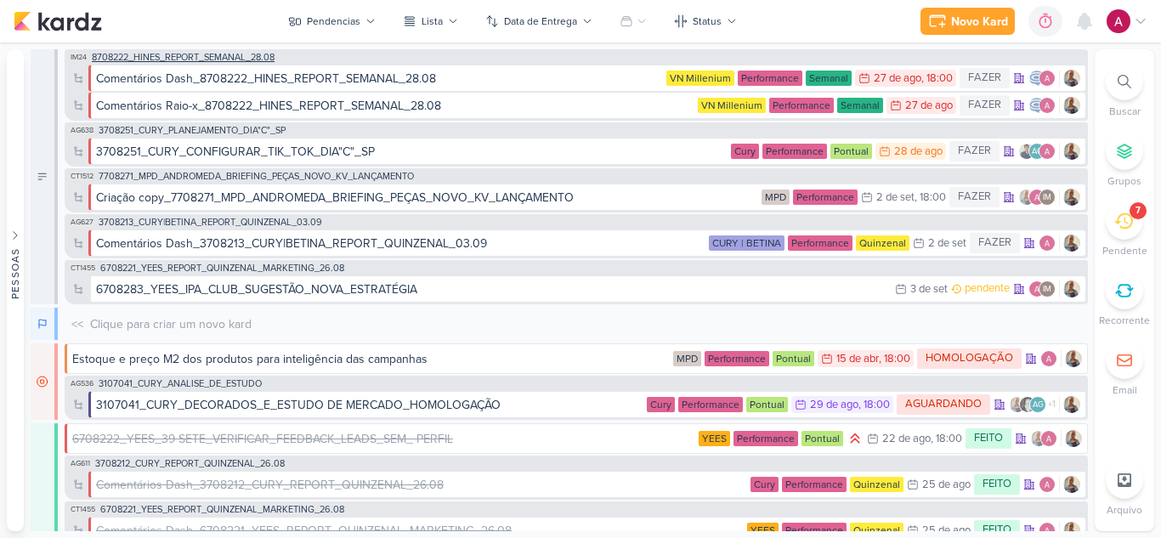
click at [252, 54] on span "8708222_HINES_REPORT_SEMANAL_28.08" at bounding box center [183, 57] width 183 height 9
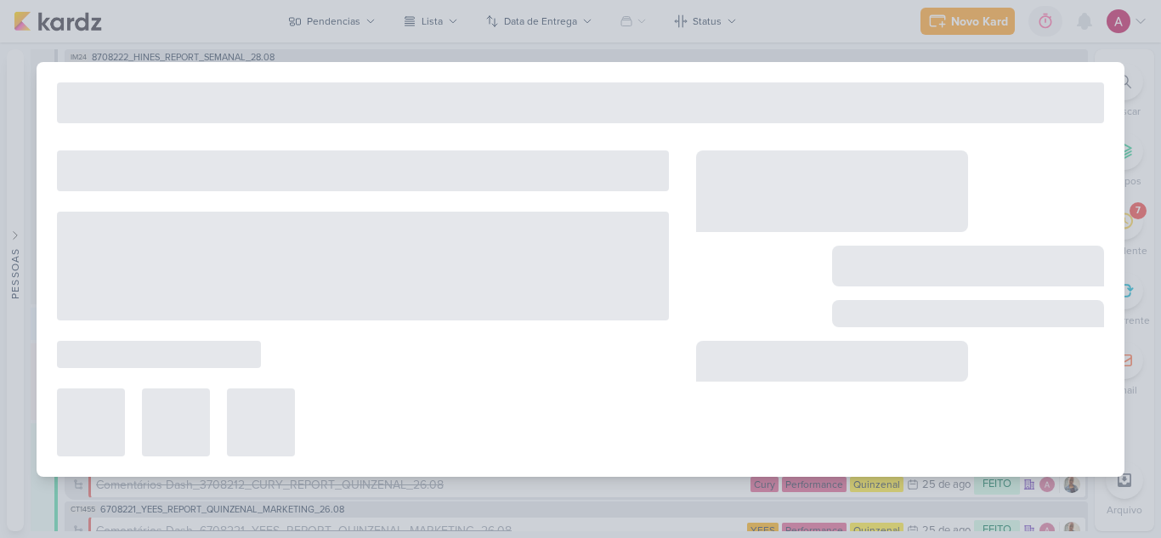
type input "8708222_HINES_REPORT_SEMANAL_28.08"
type input "[DATE] 18:00"
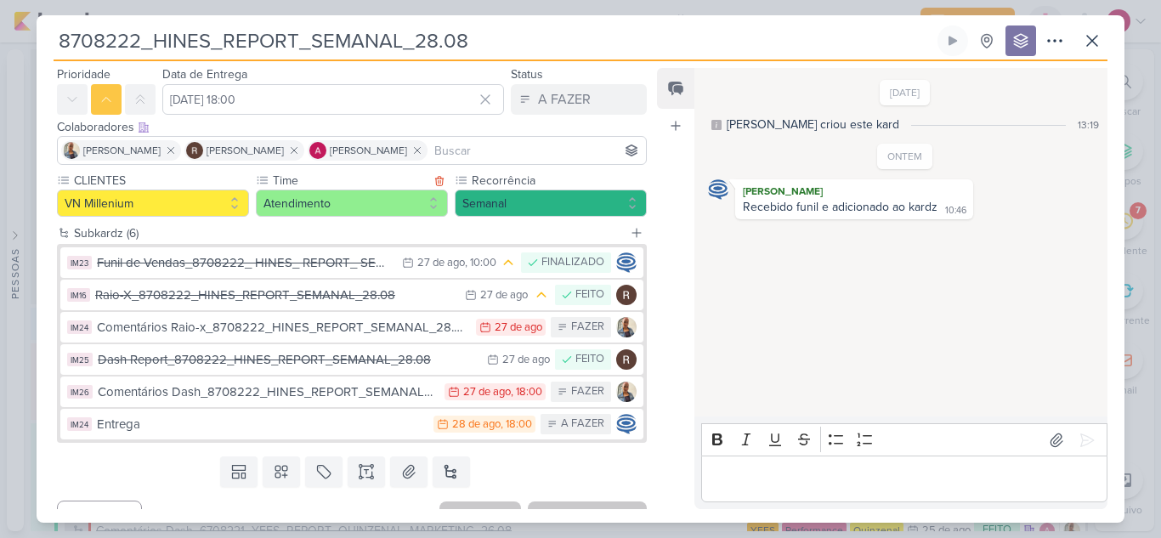
scroll to position [80, 0]
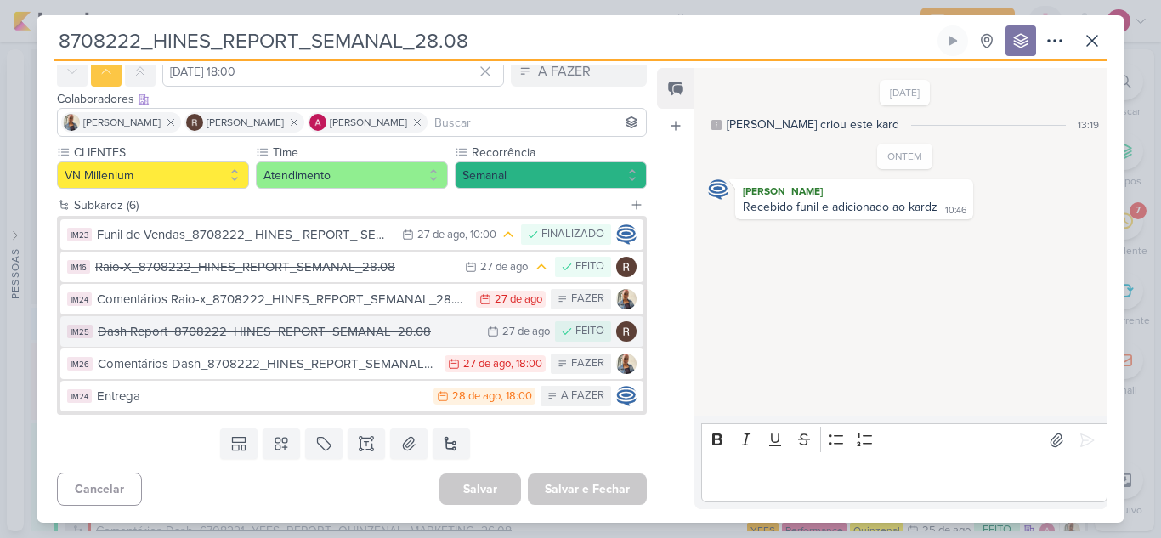
click at [246, 341] on div "Dash Report_8708222_HINES_REPORT_SEMANAL_28.08" at bounding box center [288, 332] width 381 height 20
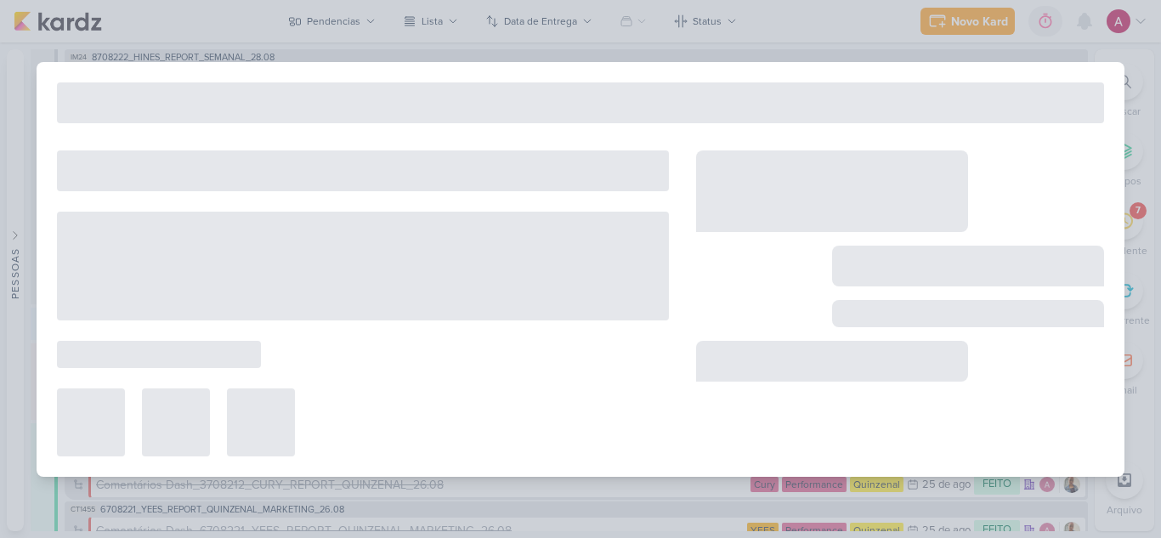
type input "Dash Report_8708222_HINES_REPORT_SEMANAL_28.08"
type input "[DATE] 23:59"
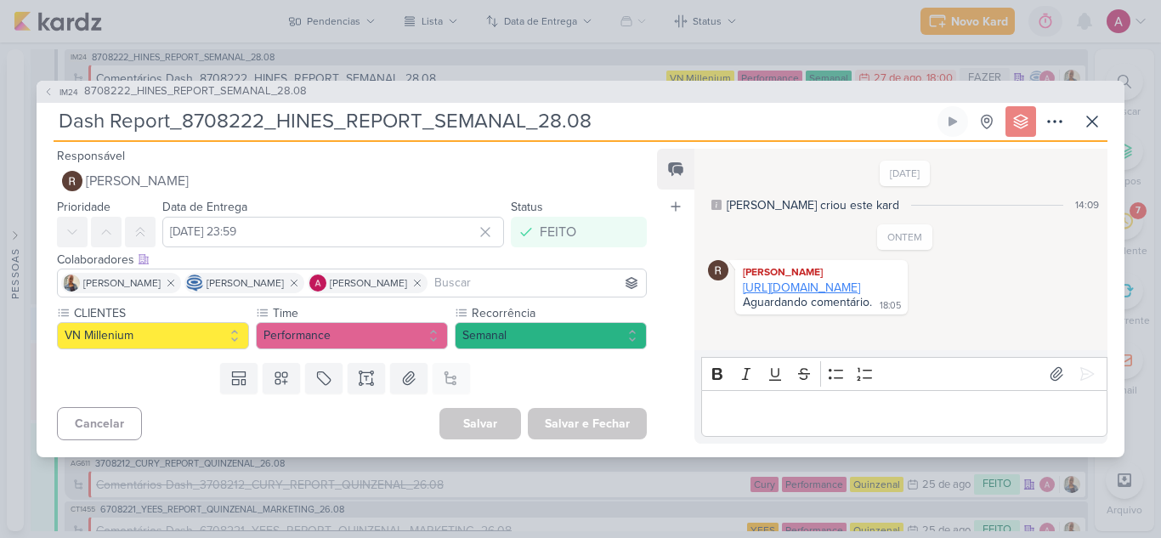
click at [790, 286] on link "[URL][DOMAIN_NAME]" at bounding box center [801, 288] width 117 height 14
click at [178, 7] on div "IM24 8708222_HINES_REPORT_SEMANAL_28.08 Dash Report_8708222_HINES_REPORT_SEMANA…" at bounding box center [580, 269] width 1161 height 538
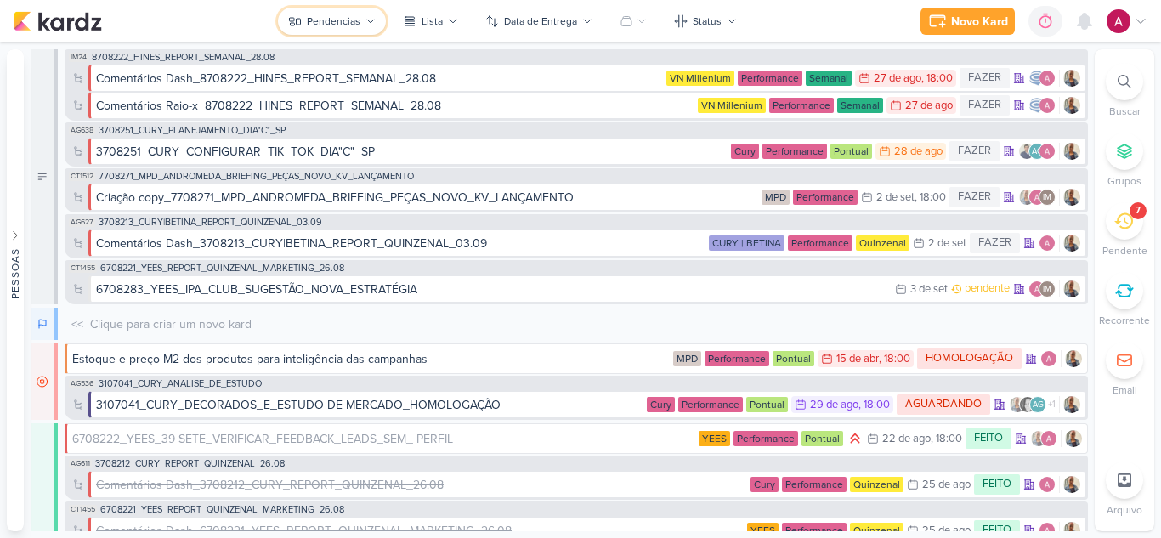
click at [337, 22] on div "Pendencias" at bounding box center [334, 21] width 54 height 15
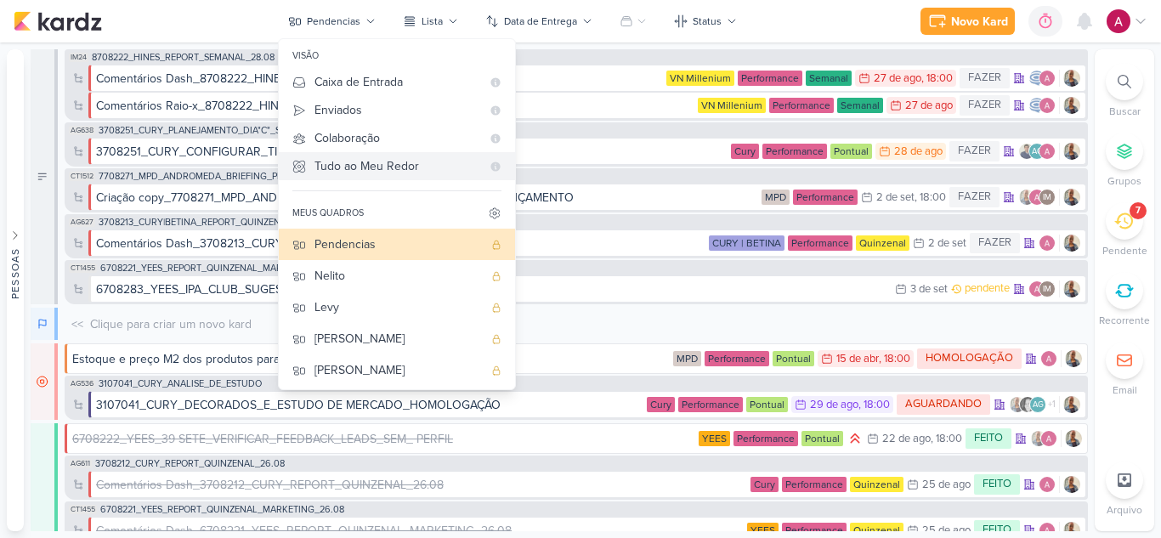
click at [379, 163] on div "Tudo ao Meu Redor" at bounding box center [398, 166] width 167 height 18
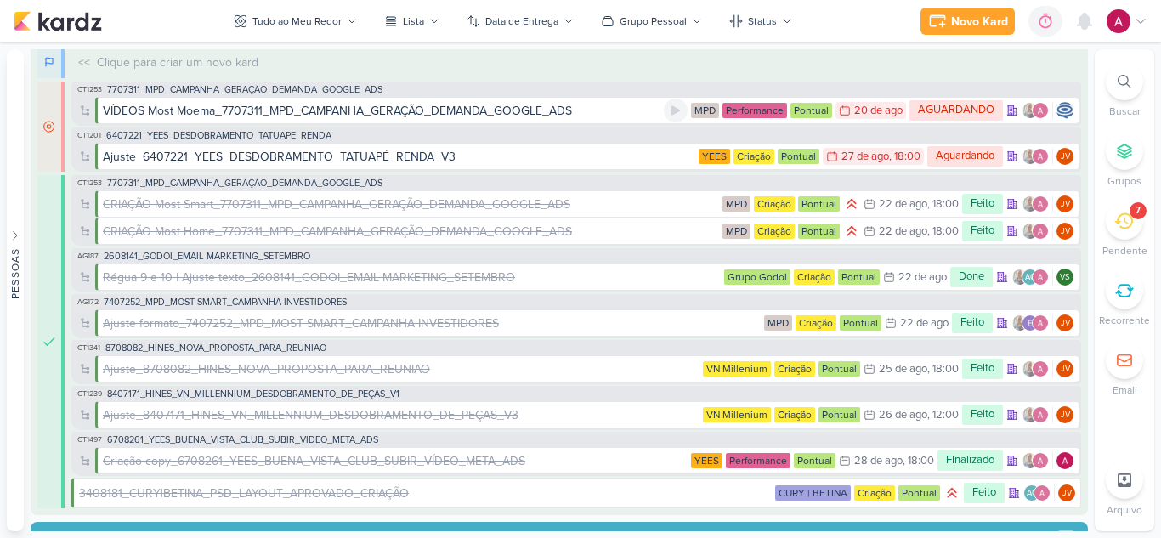
scroll to position [255, 0]
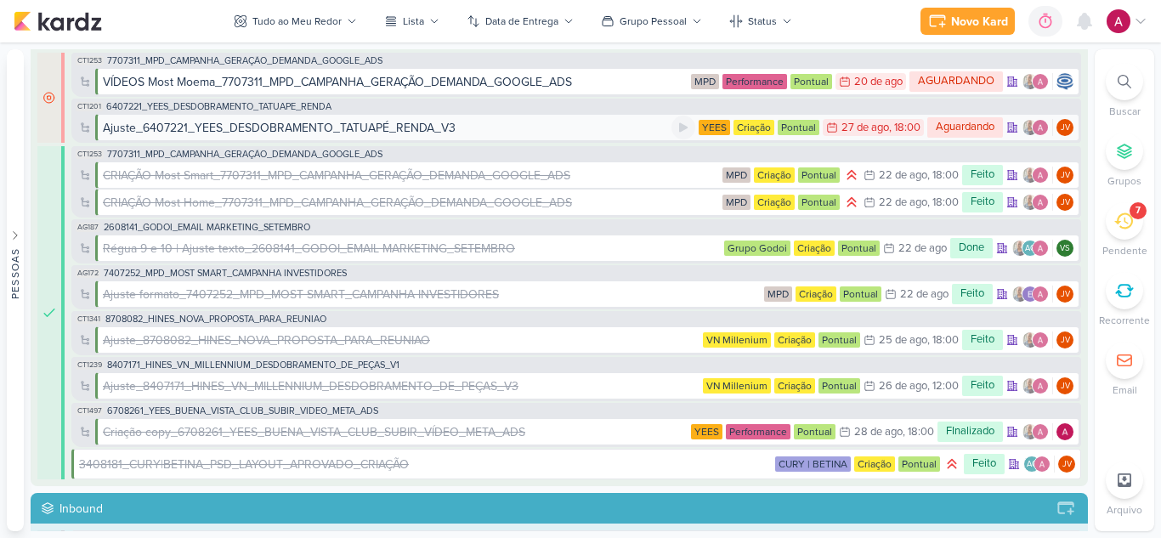
click at [388, 132] on div "Ajuste_6407221_YEES_DESDOBRAMENTO_TATUAPÉ_RENDA_V3" at bounding box center [279, 128] width 353 height 18
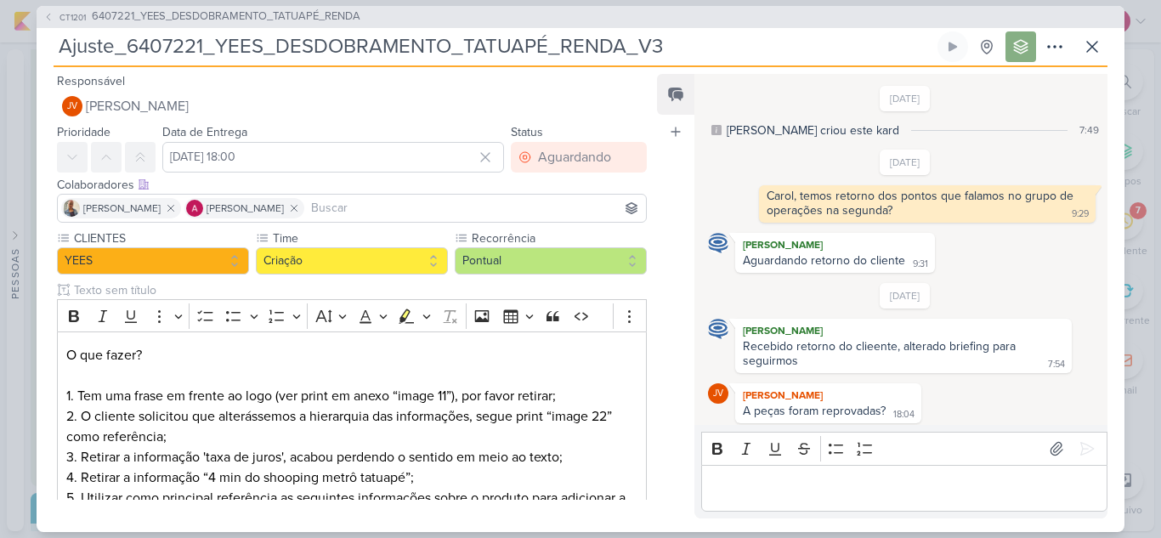
scroll to position [488, 0]
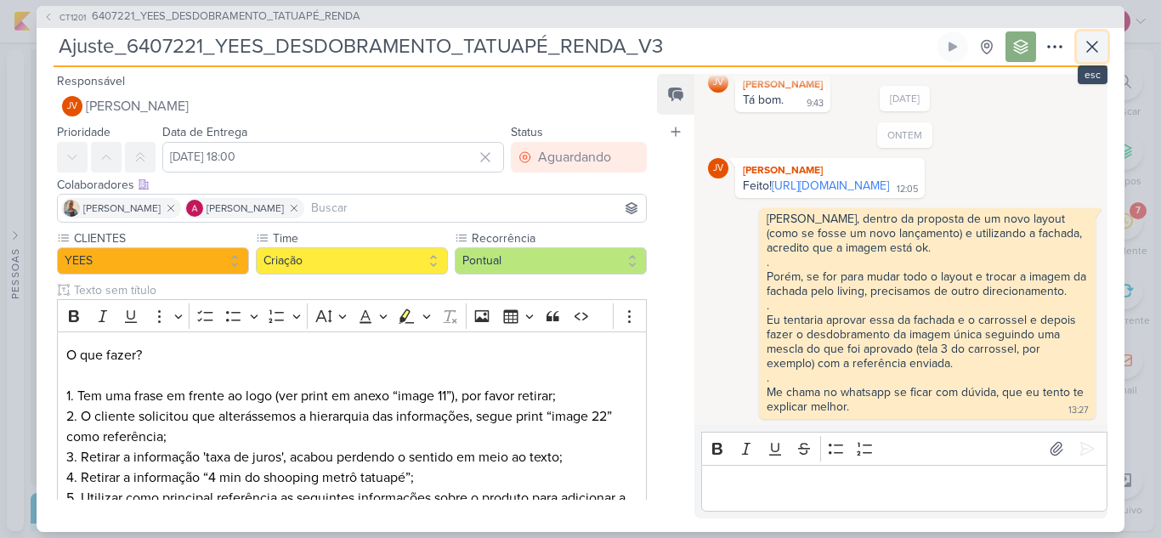
click at [1093, 37] on icon at bounding box center [1092, 47] width 20 height 20
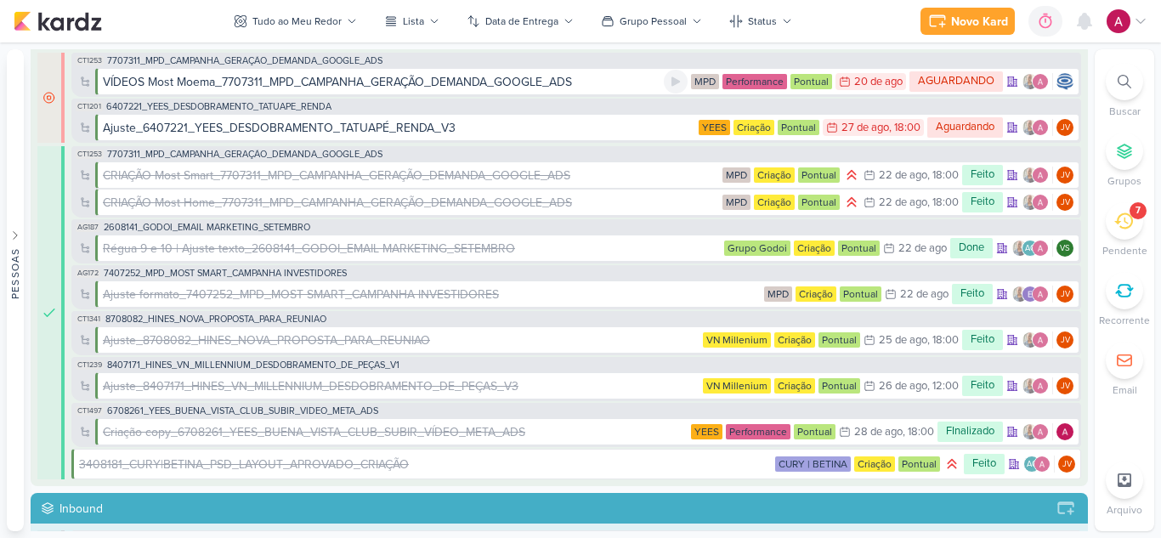
click at [537, 79] on div "VÍDEOS Most Moema_7707311_MPD_CAMPANHA_GERAÇÃO_DEMANDA_GOOGLE_ADS" at bounding box center [337, 82] width 469 height 18
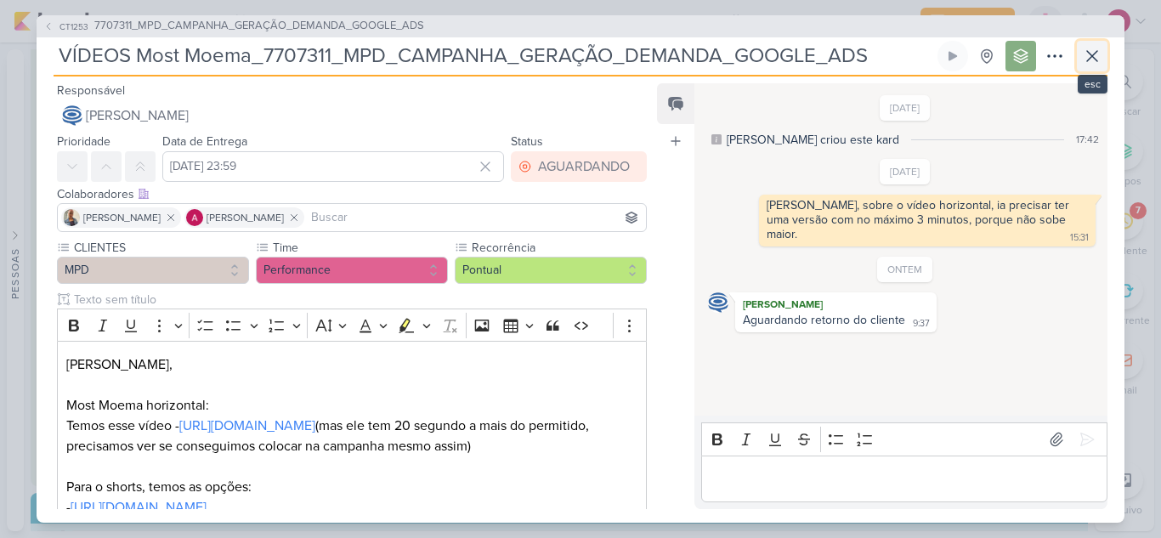
click at [1104, 47] on button at bounding box center [1092, 56] width 31 height 31
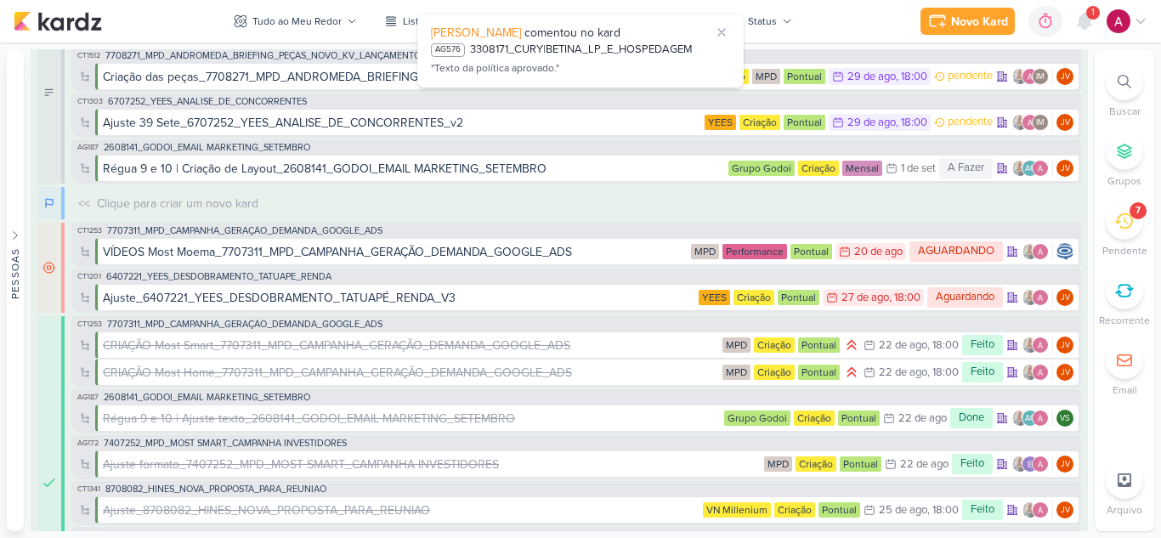
scroll to position [0, 0]
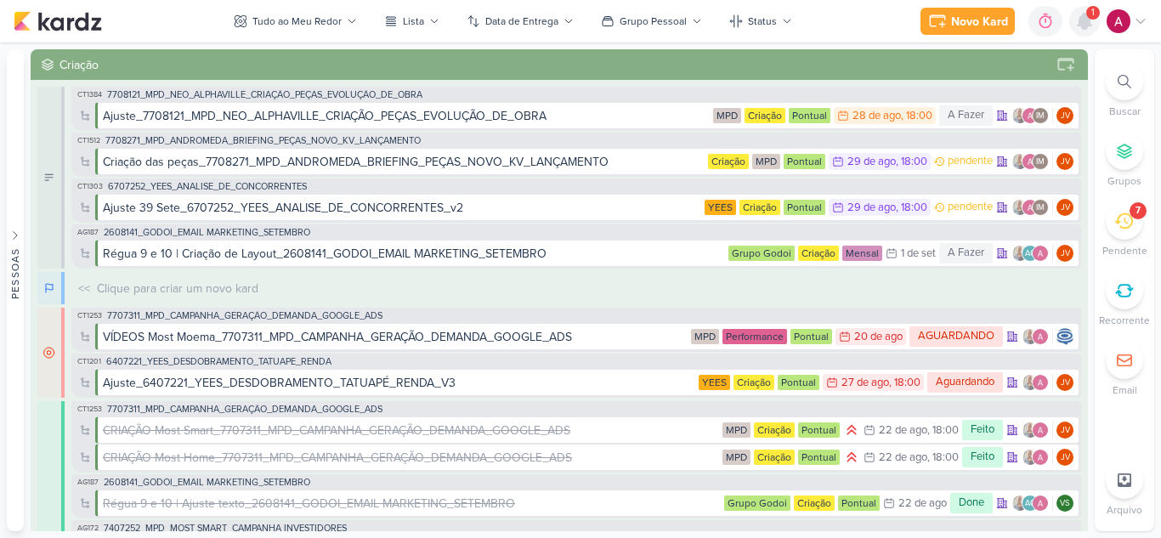
click at [1080, 21] on icon at bounding box center [1085, 21] width 14 height 15
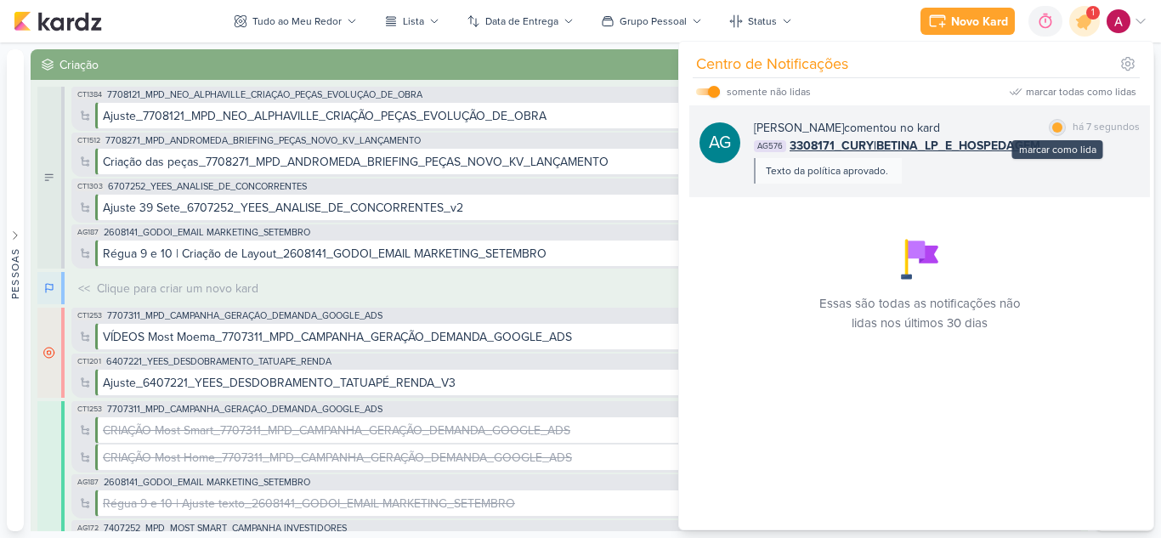
click at [1052, 128] on div at bounding box center [1057, 127] width 10 height 10
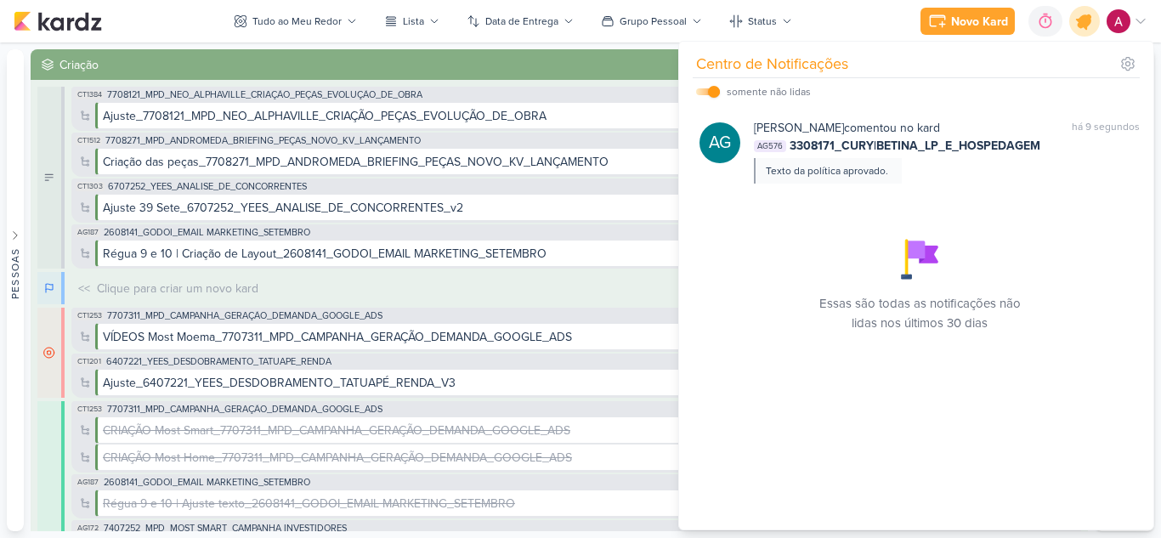
click at [1085, 28] on icon at bounding box center [1084, 21] width 29 height 29
